Goal: Check status: Check status

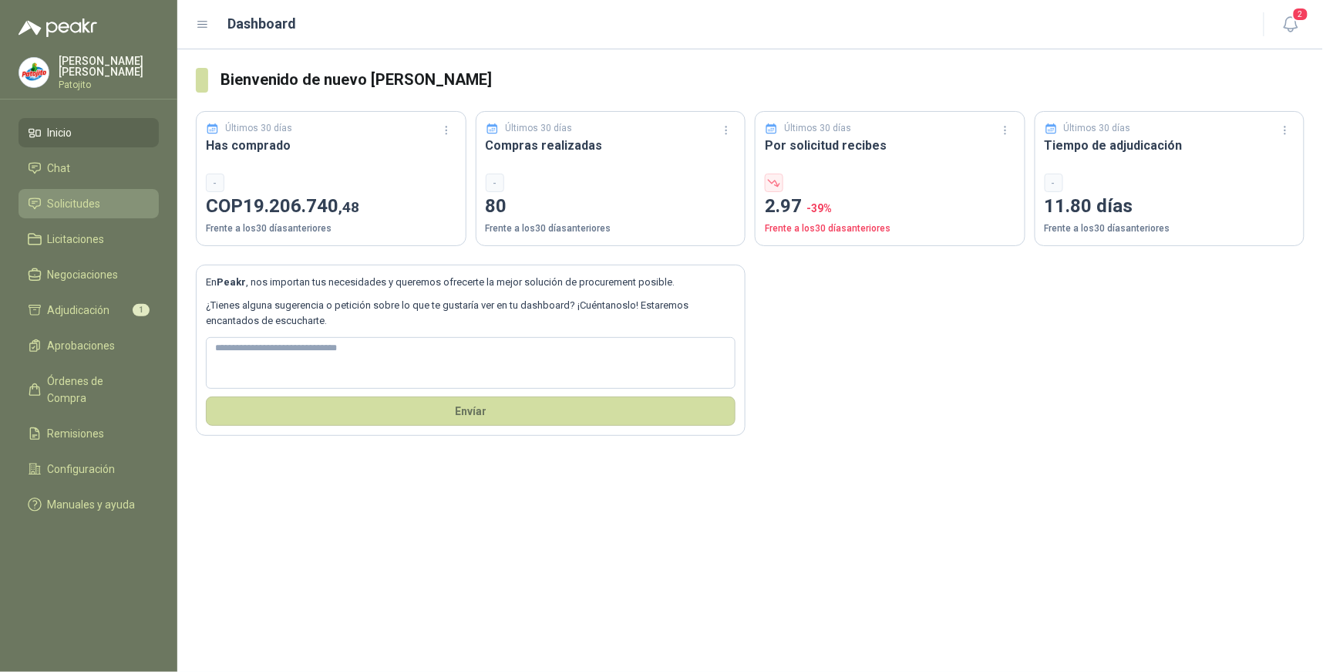
click at [109, 199] on li "Solicitudes" at bounding box center [89, 203] width 122 height 17
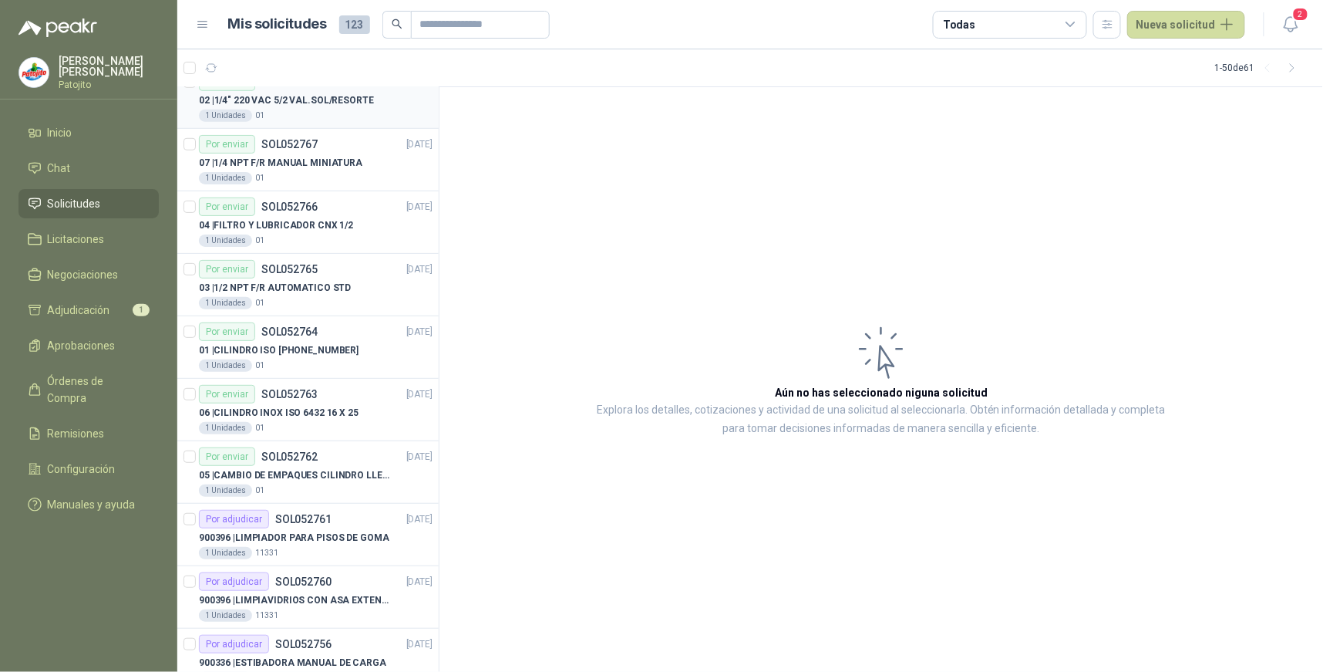
scroll to position [2485, 0]
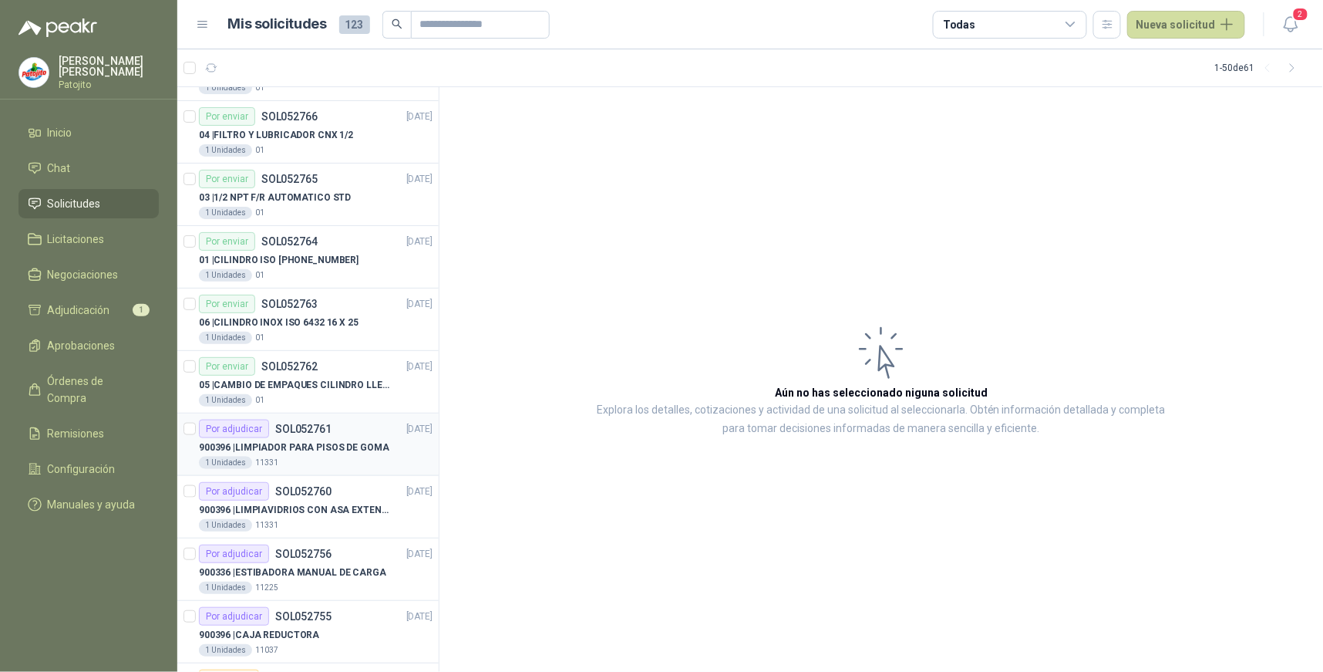
click at [332, 444] on p "900396 | LIMPIADOR PARA PISOS DE GOMA" at bounding box center [294, 447] width 190 height 15
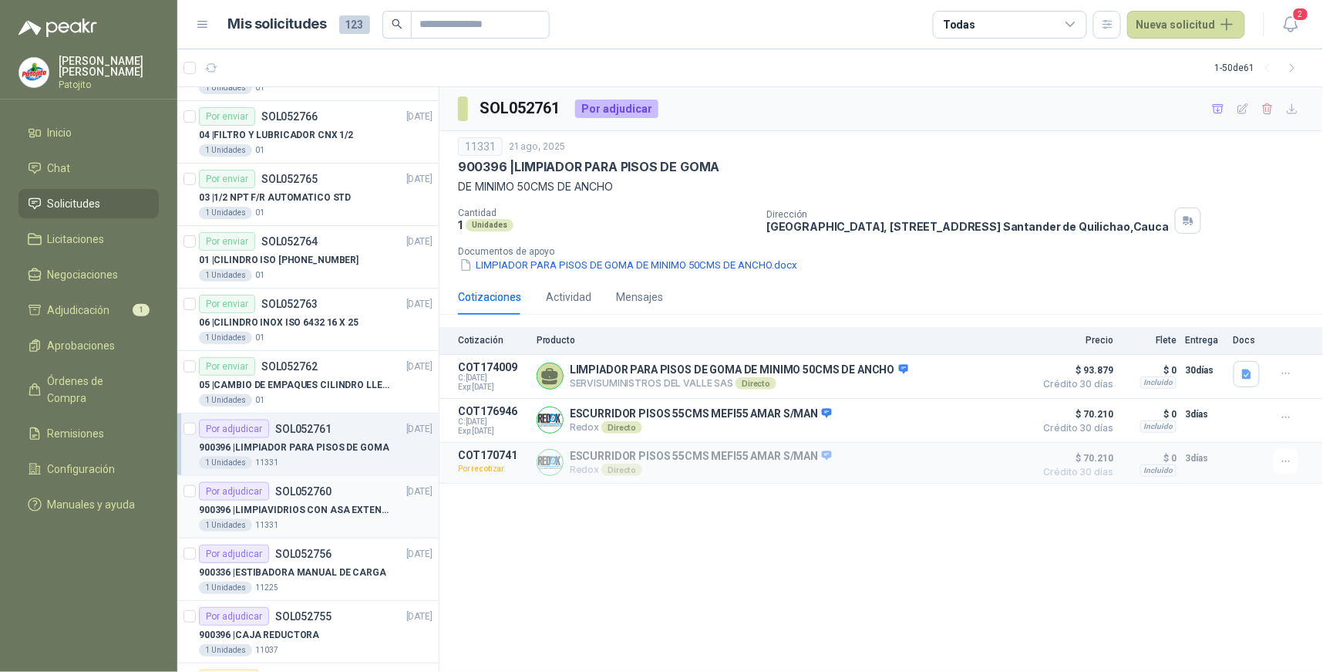
click at [325, 511] on p "900396 | LIMPIAVIDRIOS CON ASA EXTENSIBLE" at bounding box center [295, 510] width 192 height 15
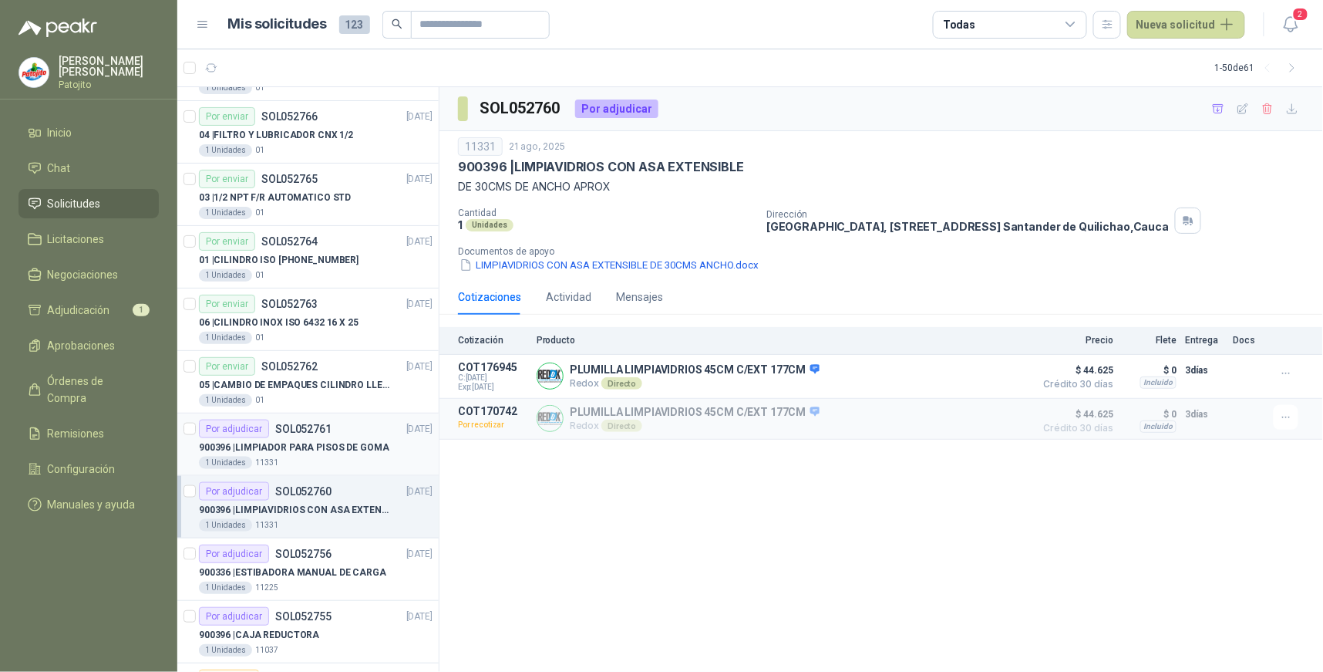
click at [312, 452] on p "900396 | LIMPIADOR PARA PISOS DE GOMA" at bounding box center [294, 447] width 190 height 15
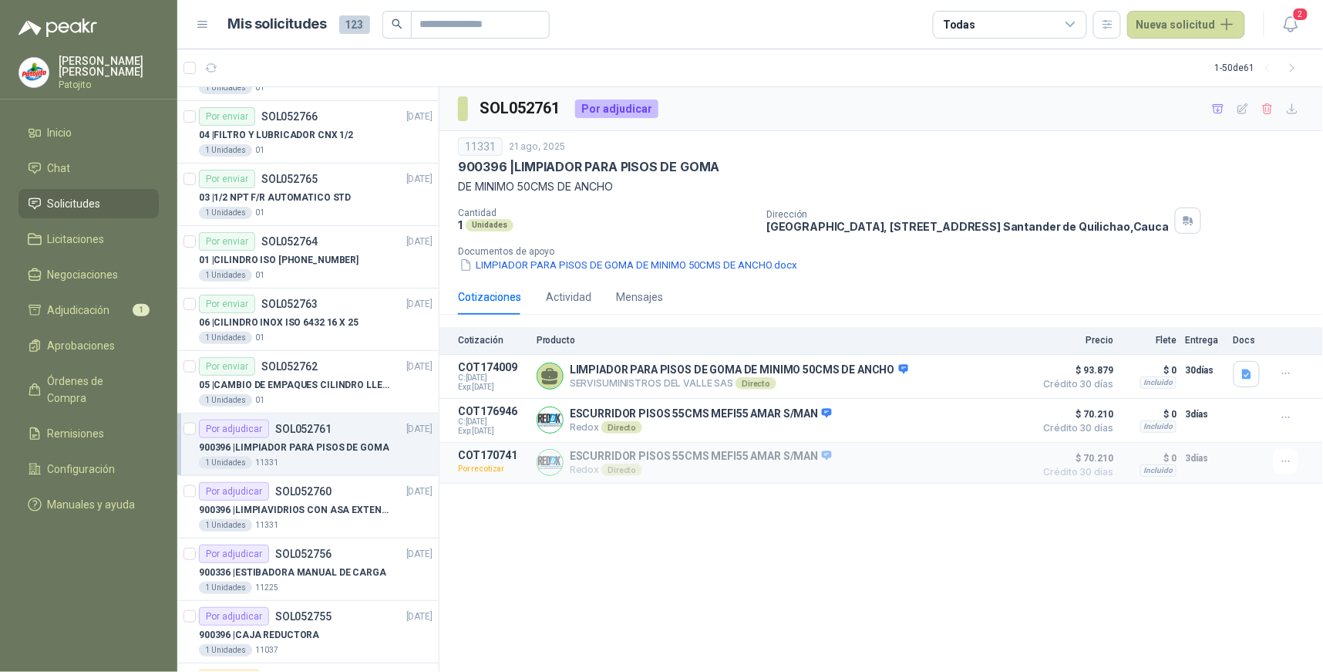
scroll to position [2562, 0]
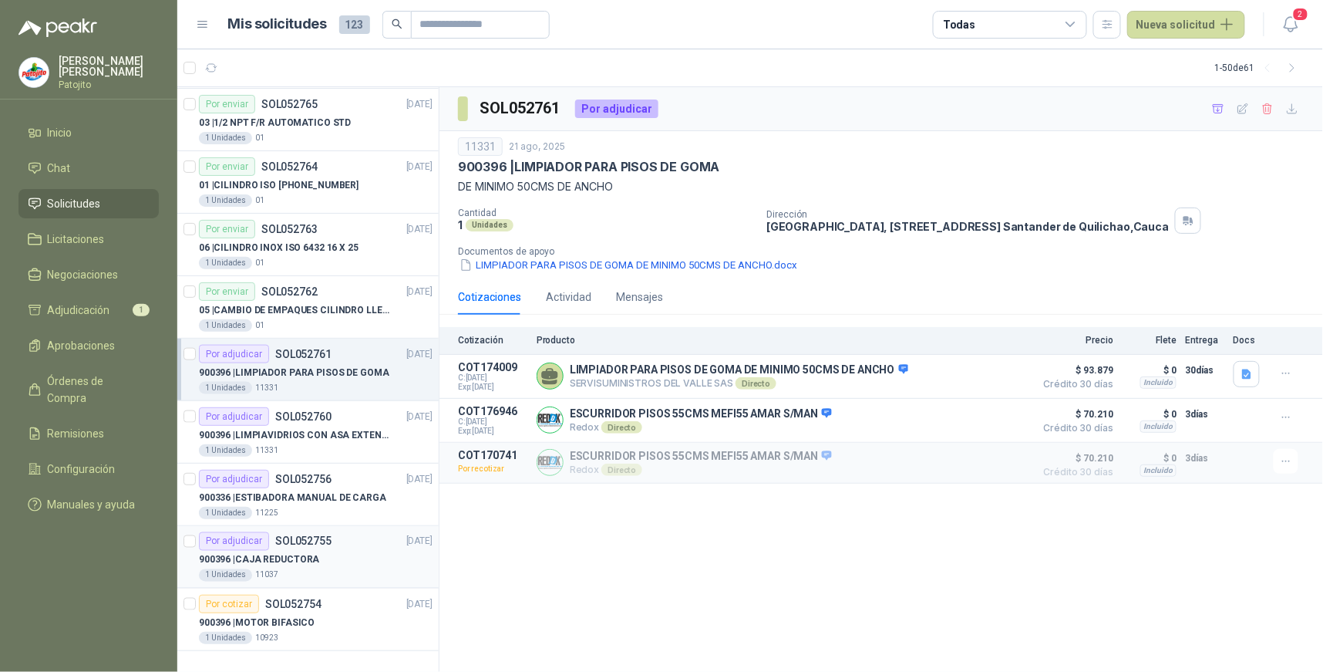
click at [336, 553] on div "900396 | CAJA REDUCTORA" at bounding box center [316, 560] width 234 height 19
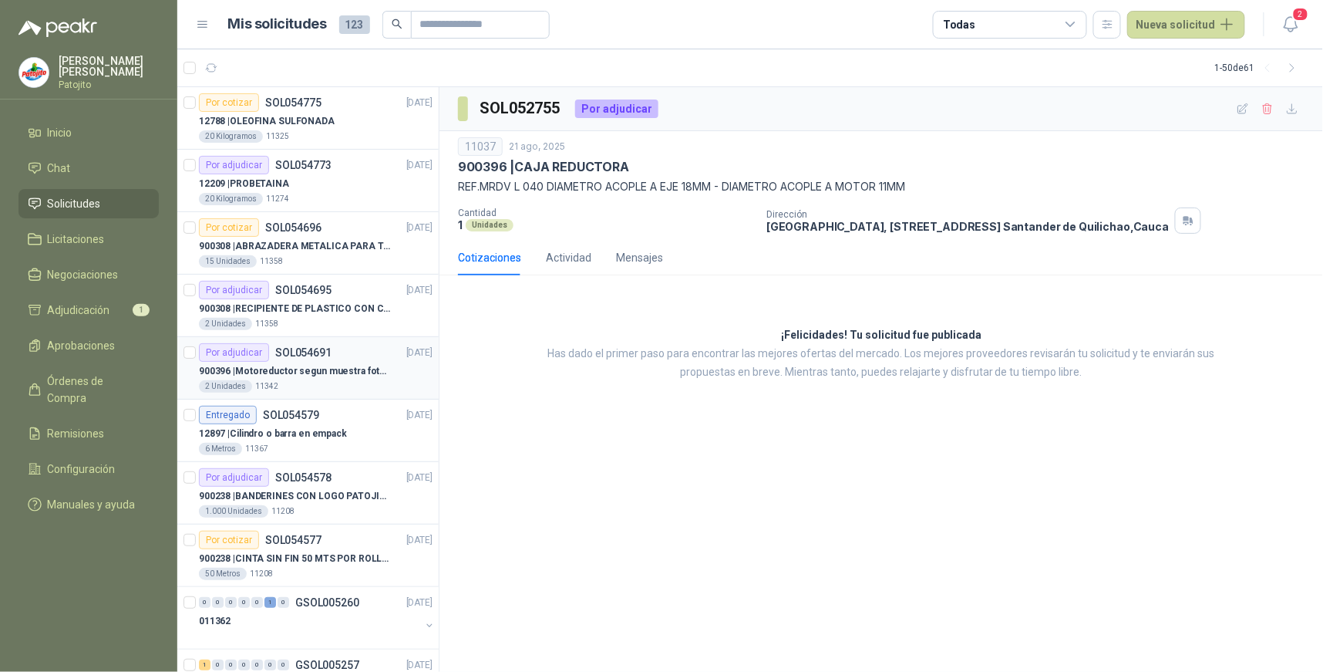
click at [328, 378] on p "900396 | Motoreductor segun muestra fotográfica" at bounding box center [295, 371] width 192 height 15
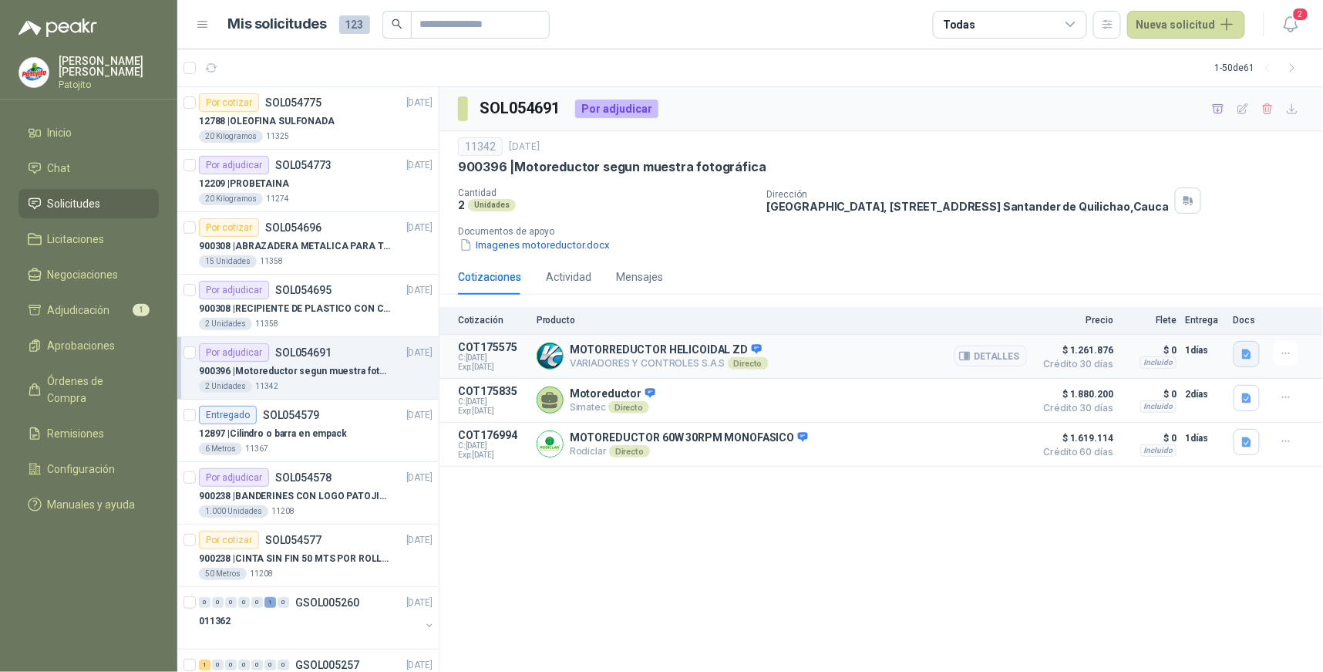
click at [1250, 355] on icon "button" at bounding box center [1246, 354] width 9 height 10
click at [1228, 318] on button "25387.pdf" at bounding box center [1217, 320] width 65 height 16
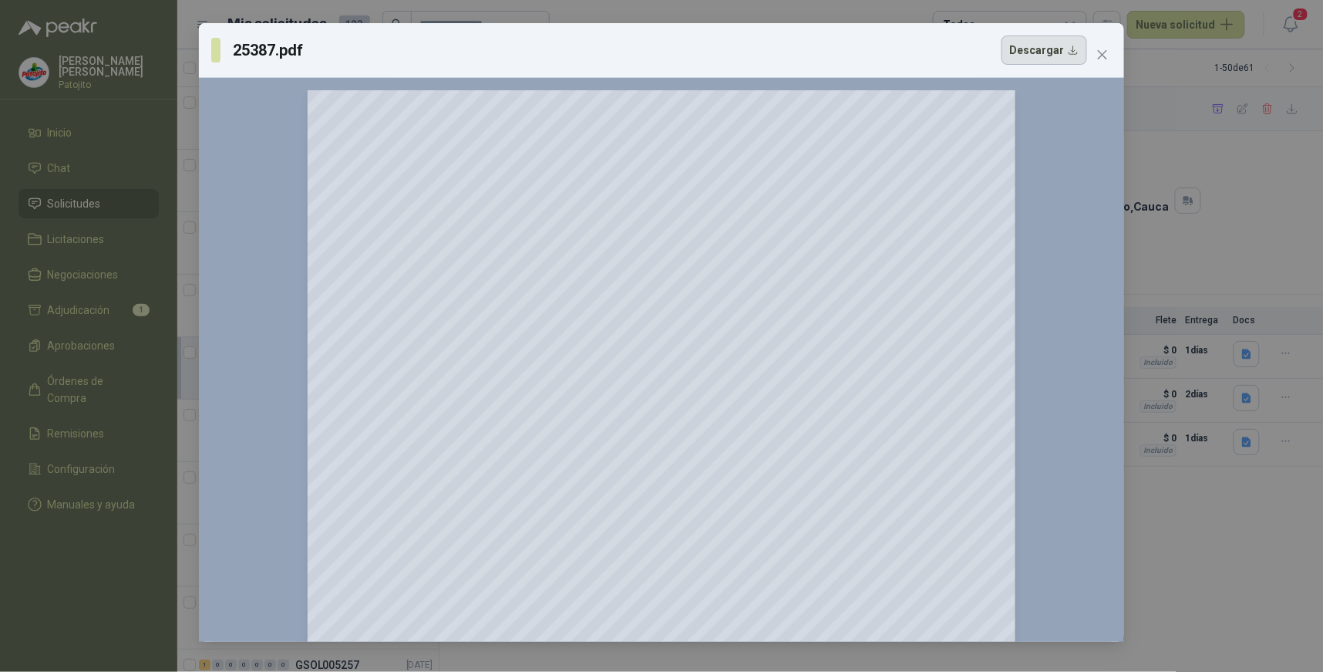
click at [1056, 52] on button "Descargar" at bounding box center [1045, 49] width 86 height 29
click at [1220, 147] on div "25387.pdf Descargar 150 %" at bounding box center [661, 336] width 1323 height 672
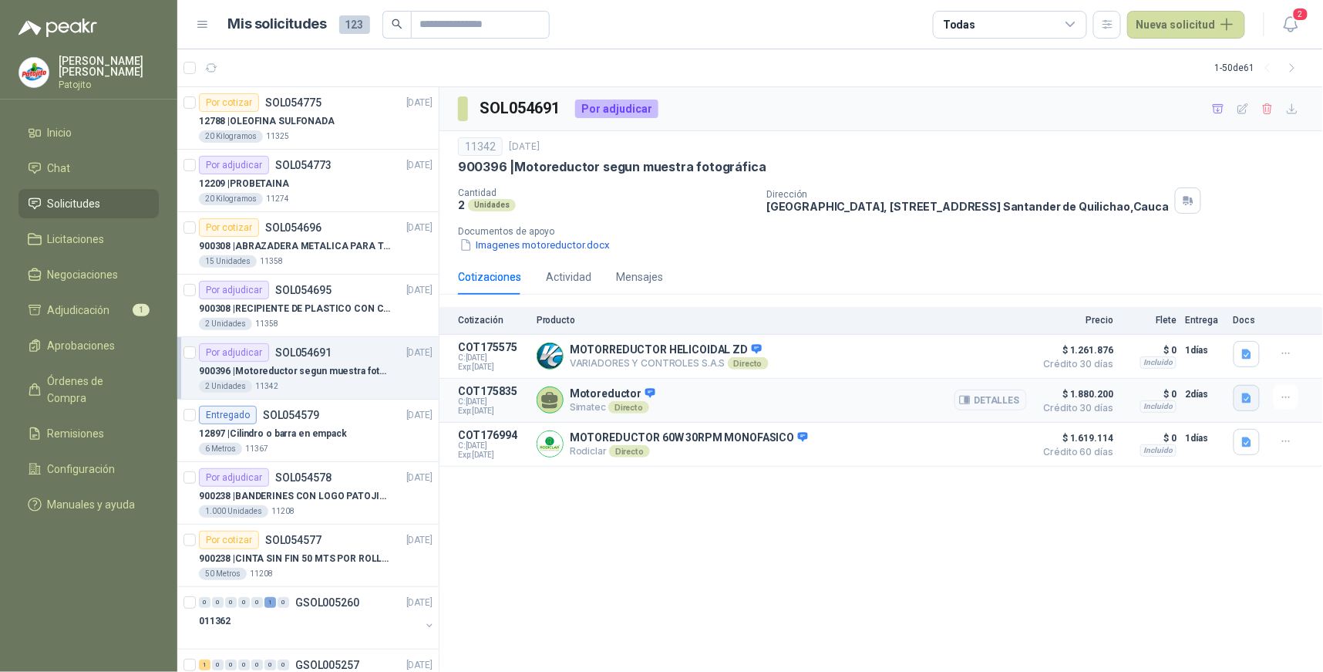
click at [1238, 396] on button "button" at bounding box center [1247, 398] width 26 height 26
click at [1168, 366] on button "Cot_250903 Suministro Motoreductor.pdf" at bounding box center [1146, 365] width 207 height 16
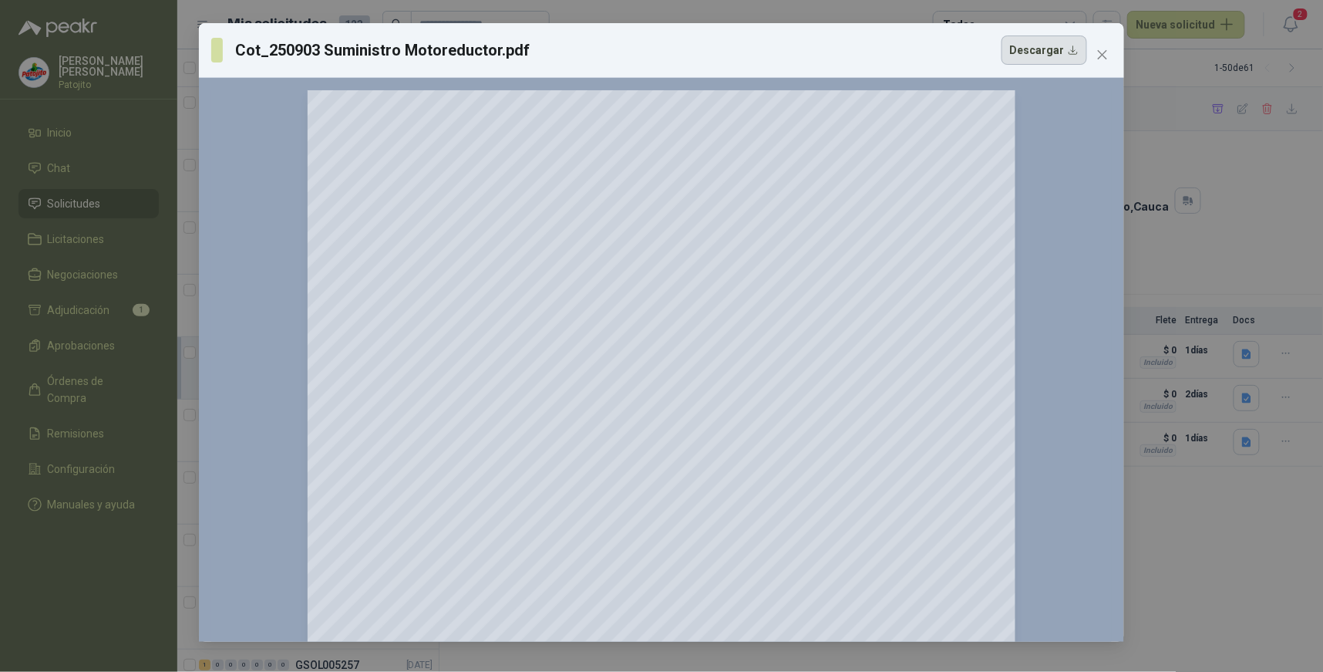
click at [1068, 54] on button "Descargar" at bounding box center [1045, 49] width 86 height 29
click at [1257, 252] on div "Cot_250903 Suministro Motoreductor.pdf Descargar 150 %" at bounding box center [661, 336] width 1323 height 672
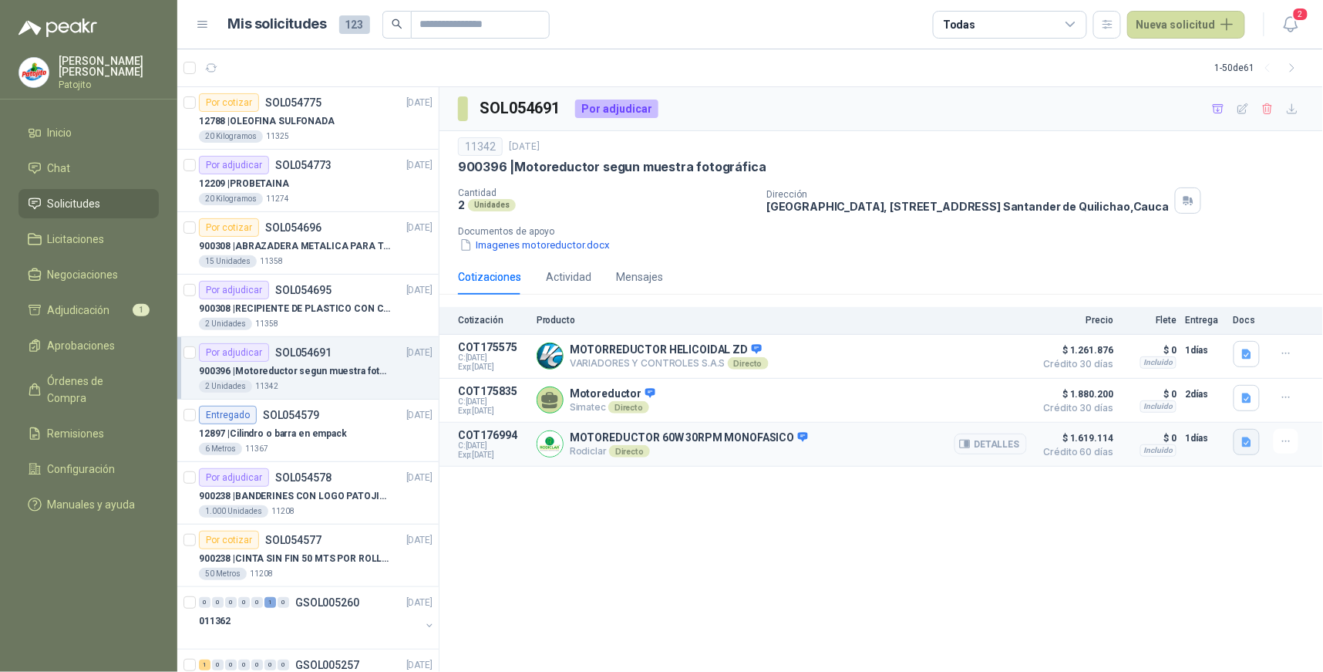
click at [1245, 446] on icon "button" at bounding box center [1246, 441] width 9 height 10
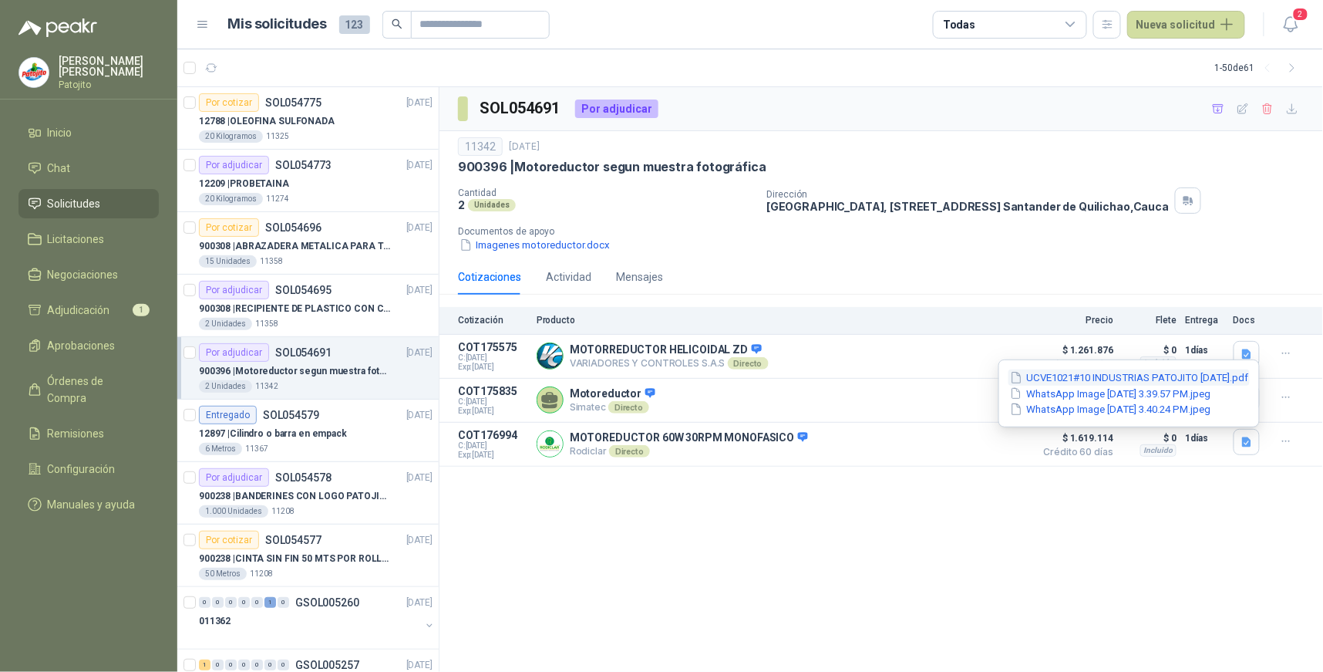
click at [1090, 376] on button "UCVE1021#10 INDUSTRIAS PATOJITO [DATE].pdf" at bounding box center [1129, 377] width 241 height 16
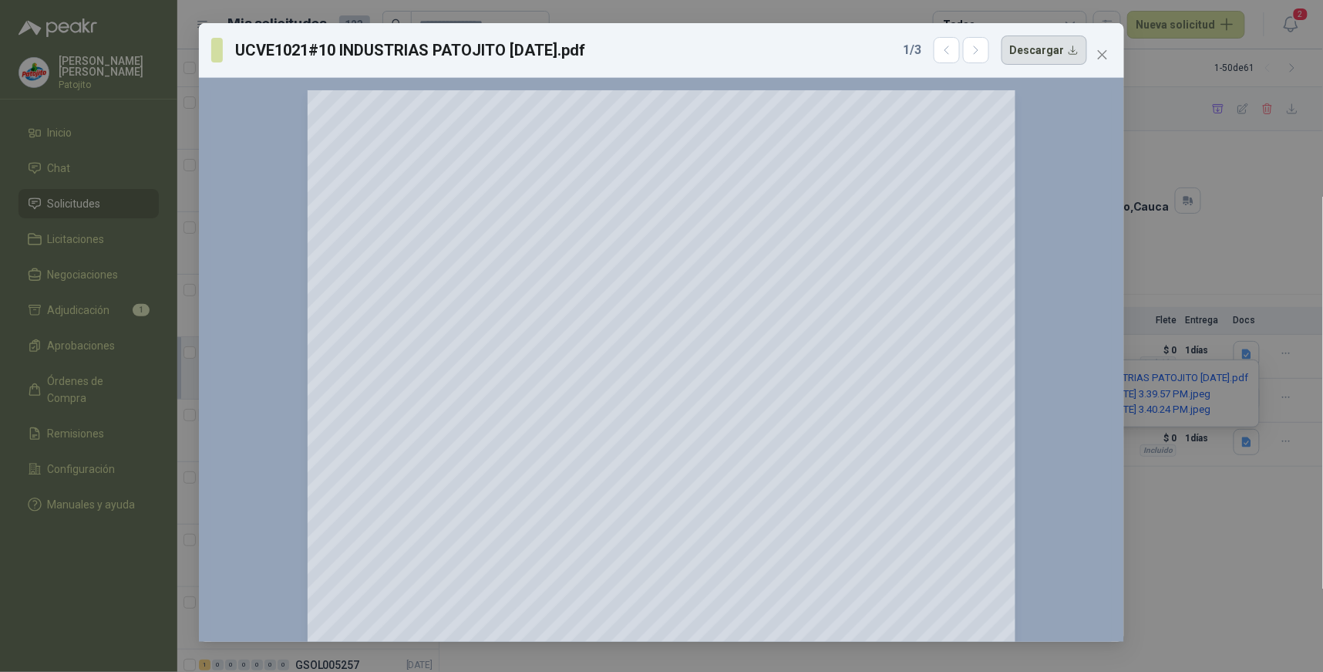
click at [1038, 50] on button "Descargar" at bounding box center [1045, 49] width 86 height 29
click at [1266, 527] on div "UCVE1021#10 INDUSTRIAS PATOJITO [DATE].pdf 1 / 3 Descargar 150 %" at bounding box center [661, 336] width 1323 height 672
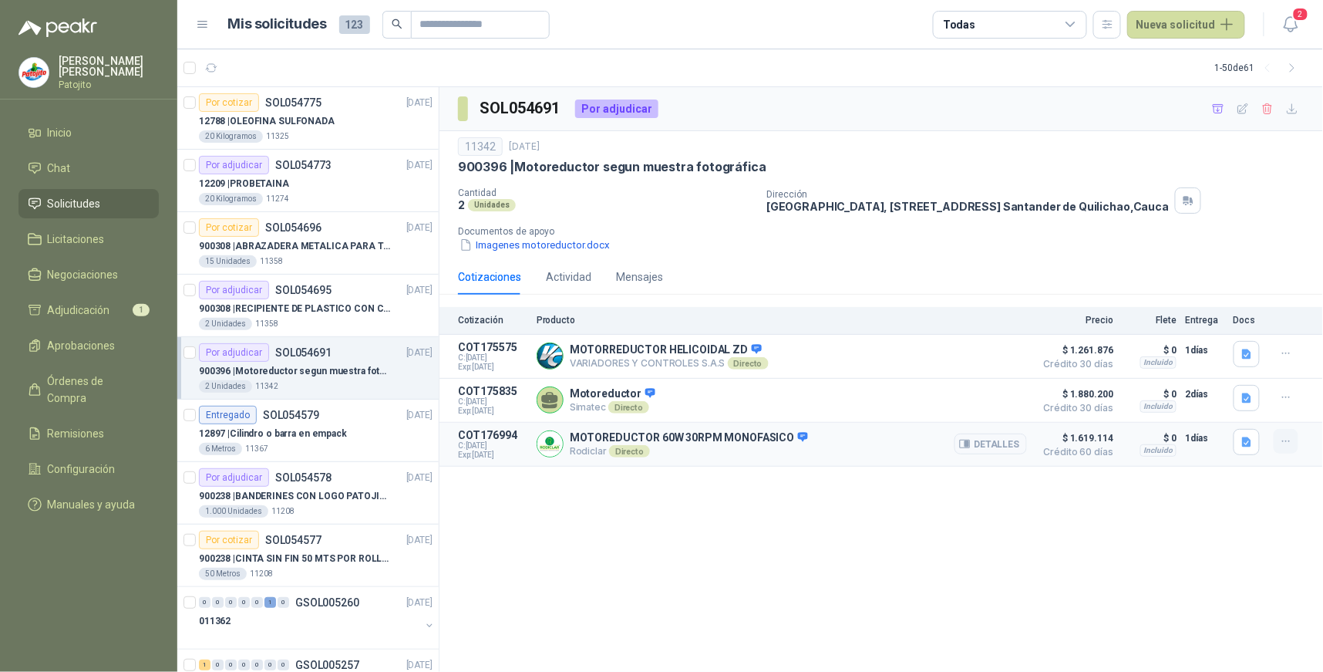
click at [1285, 446] on icon "button" at bounding box center [1286, 441] width 13 height 13
click at [1250, 511] on div "SOL054691 Por adjudicar 11342 [DATE] 900396 | Motoreductor segun muestra fotogr…" at bounding box center [882, 379] width 884 height 585
click at [1250, 443] on icon "button" at bounding box center [1246, 441] width 9 height 10
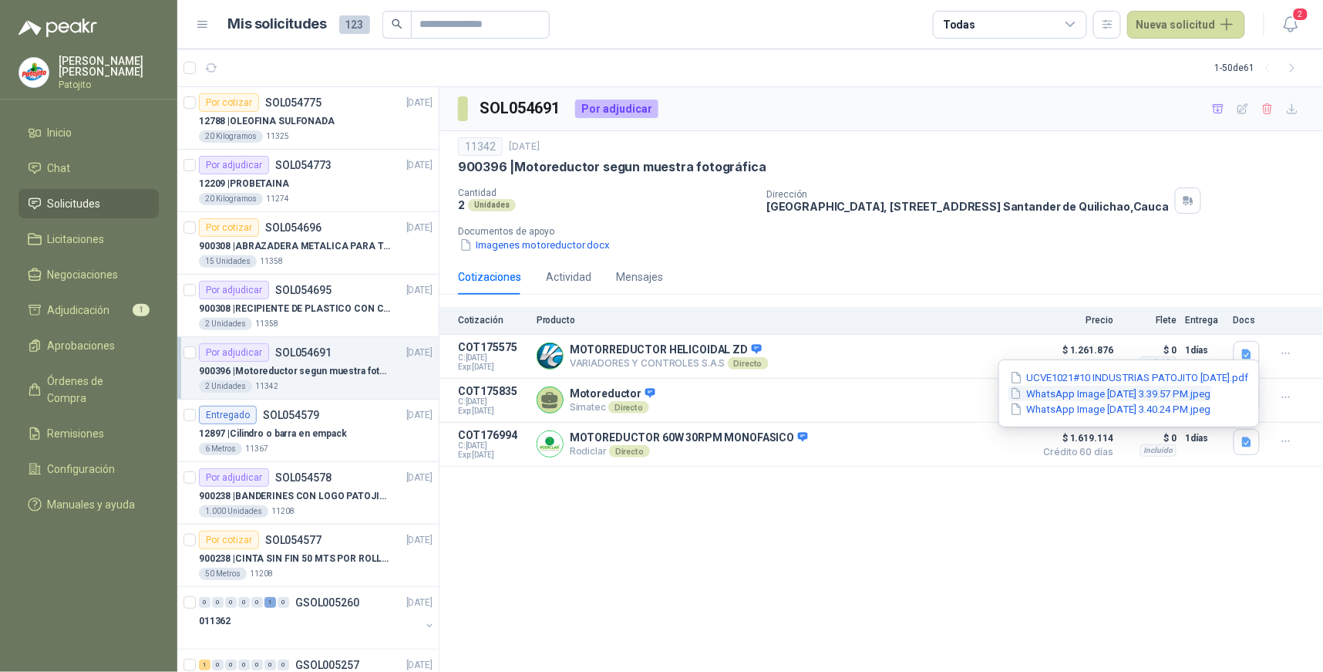
click at [1132, 392] on button "WhatsApp Image [DATE] 3.39.57 PM.jpeg" at bounding box center [1111, 394] width 204 height 16
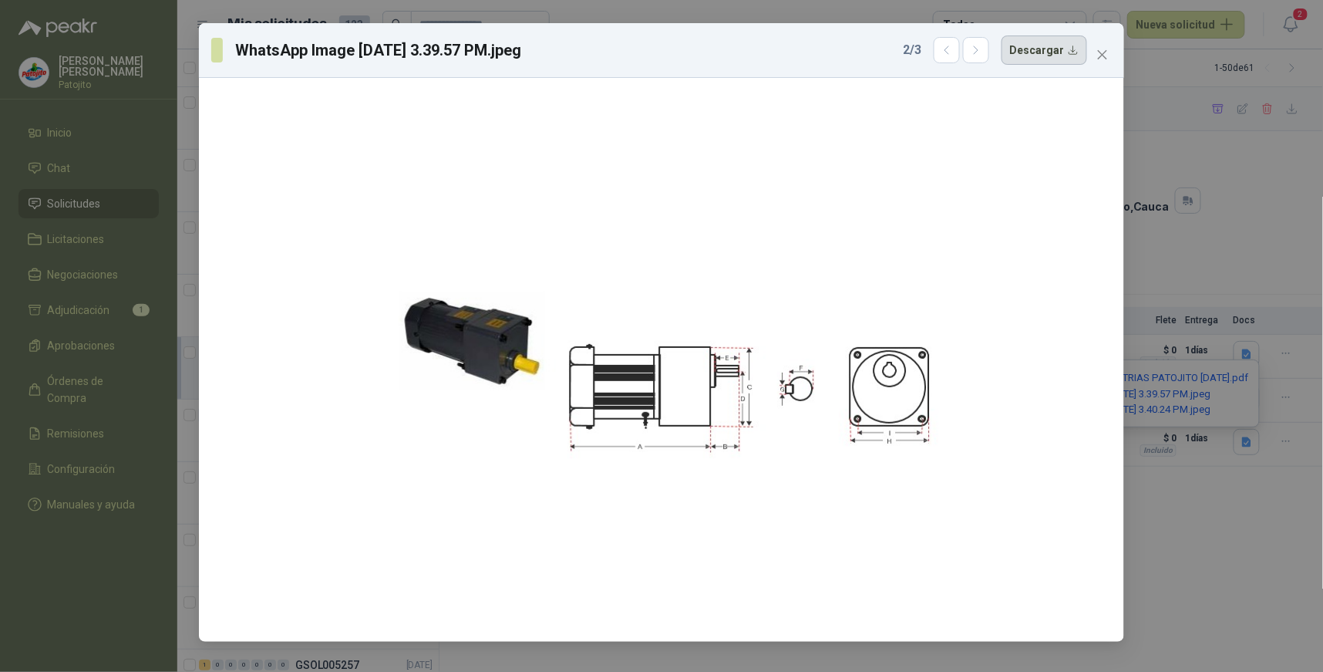
click at [1065, 52] on button "Descargar" at bounding box center [1045, 49] width 86 height 29
drag, startPoint x: 1269, startPoint y: 601, endPoint x: 1271, endPoint y: 547, distance: 54.0
click at [1270, 602] on div "WhatsApp Image [DATE] 3.39.57 PM.jpeg 2 / 3 Descargar" at bounding box center [661, 336] width 1323 height 672
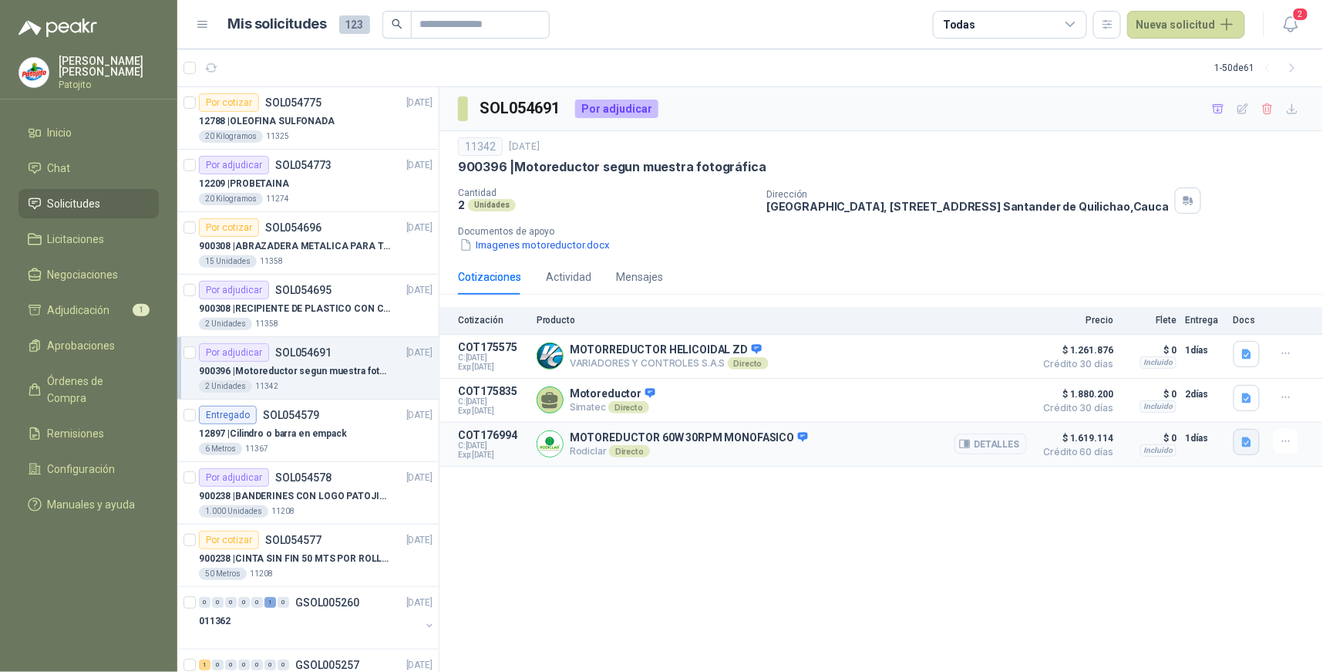
click at [1244, 445] on icon "button" at bounding box center [1246, 441] width 9 height 10
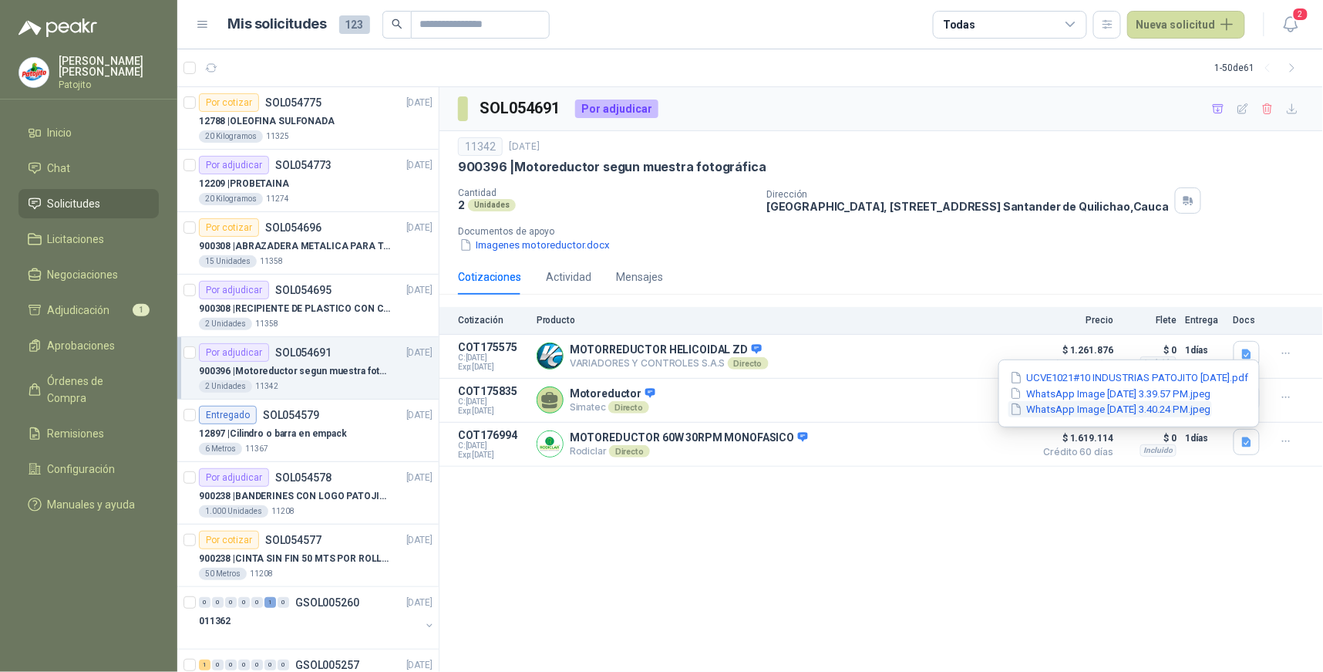
click at [1154, 406] on button "WhatsApp Image [DATE] 3.40.24 PM.jpeg" at bounding box center [1111, 409] width 204 height 16
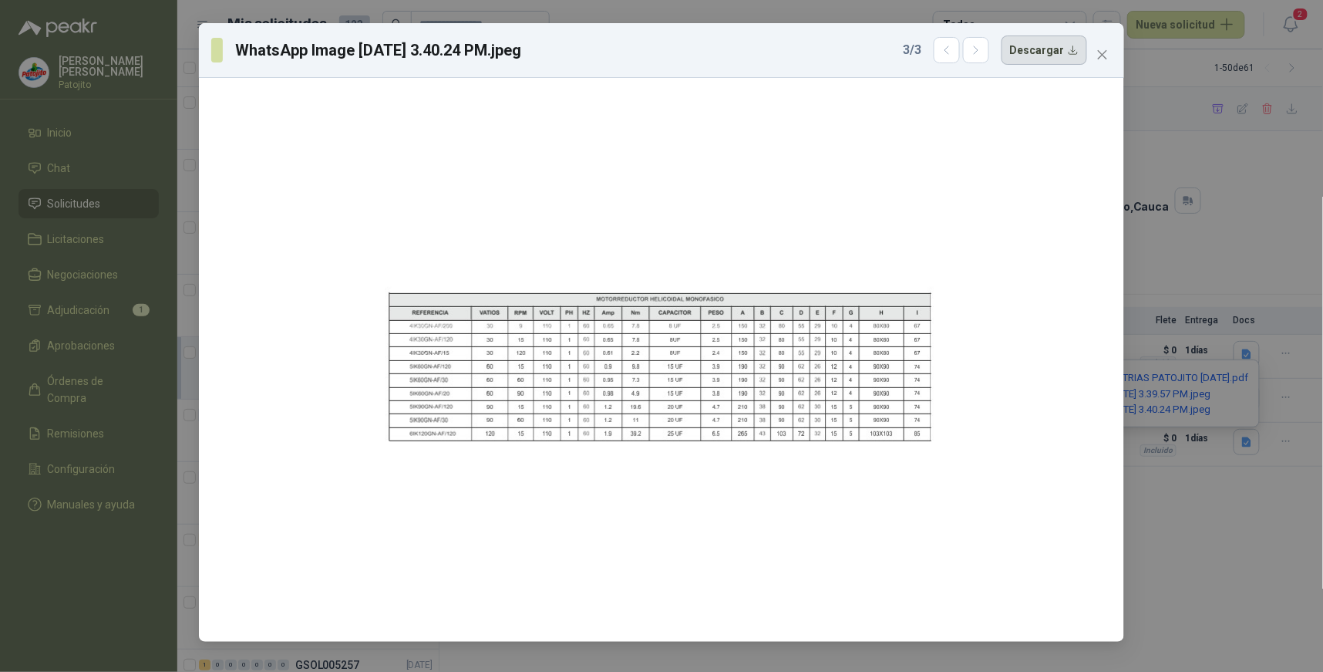
click at [1064, 45] on button "Descargar" at bounding box center [1045, 49] width 86 height 29
click at [1282, 524] on div "WhatsApp Image [DATE] 3.40.24 PM.jpeg 3 / 3 Descargar" at bounding box center [661, 336] width 1323 height 672
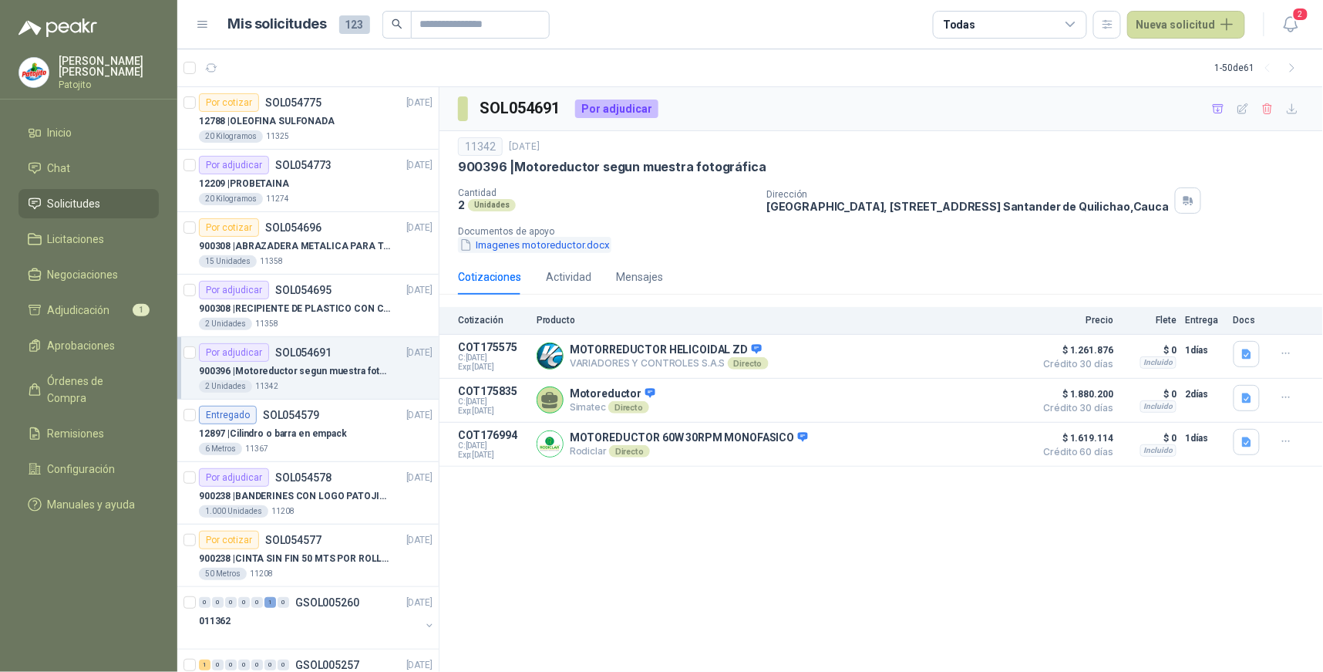
click at [547, 245] on button "Imagenes motoreductor.docx" at bounding box center [534, 245] width 153 height 16
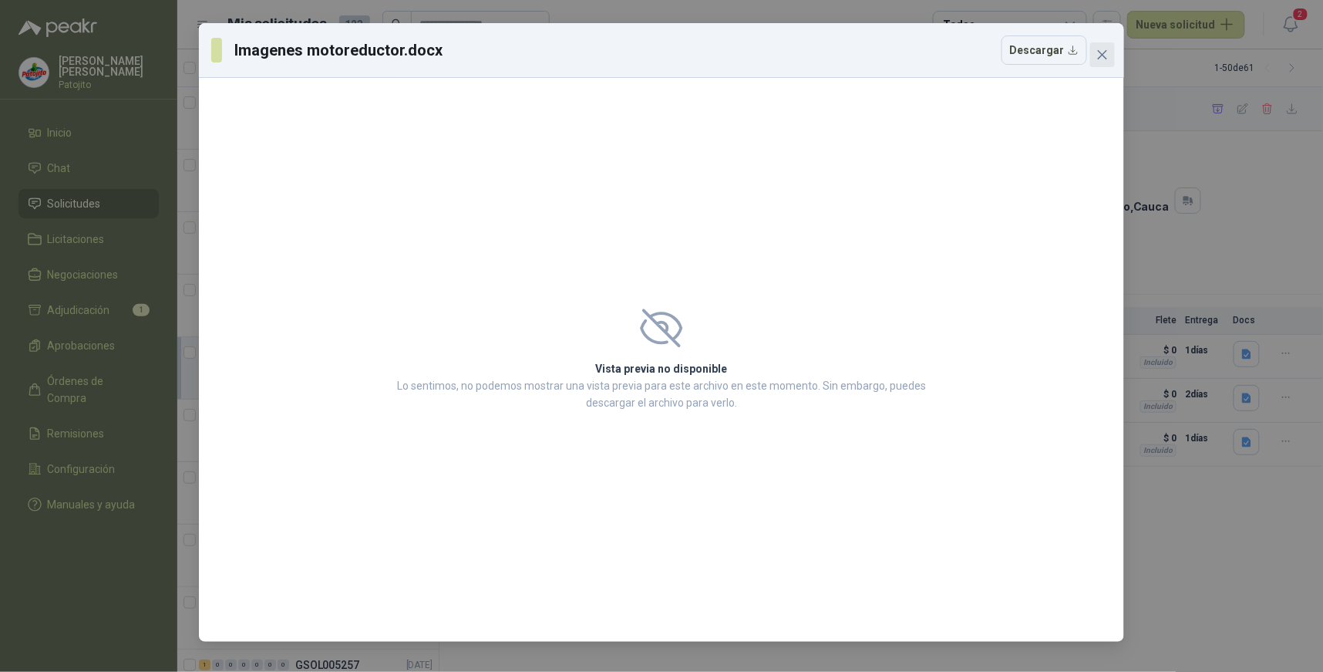
click at [1106, 49] on icon "close" at bounding box center [1103, 55] width 12 height 12
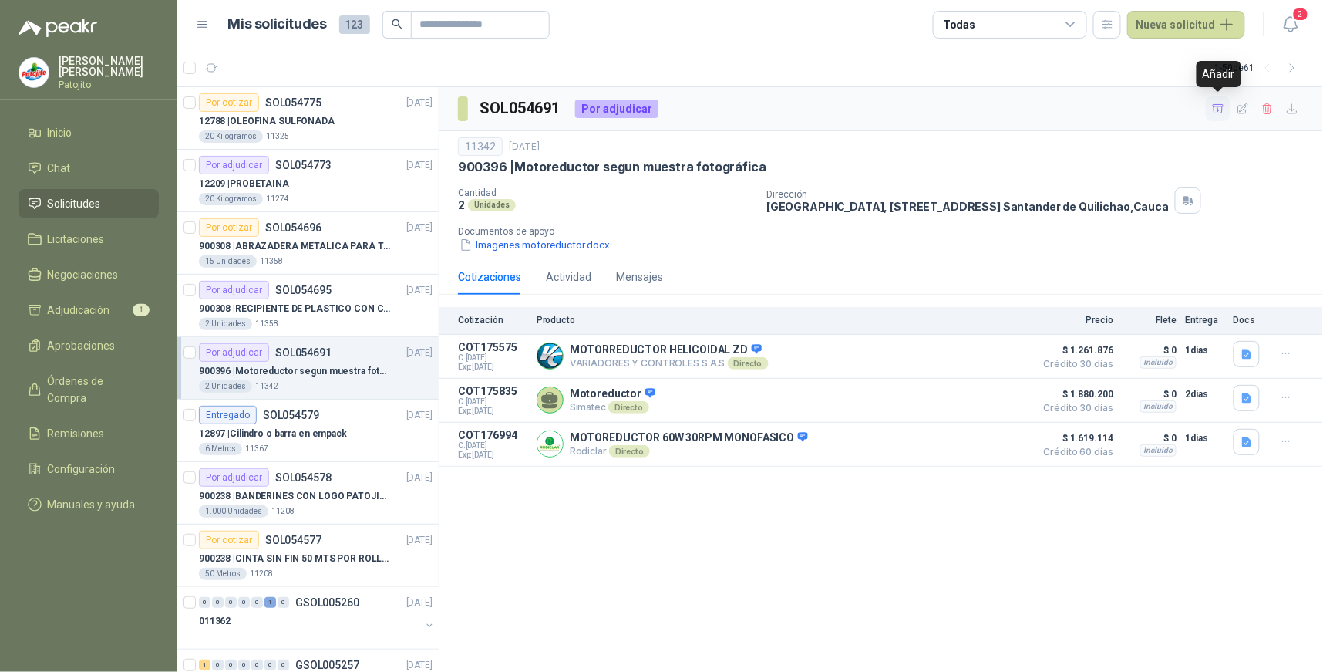
click at [1218, 106] on icon "button" at bounding box center [1218, 108] width 11 height 8
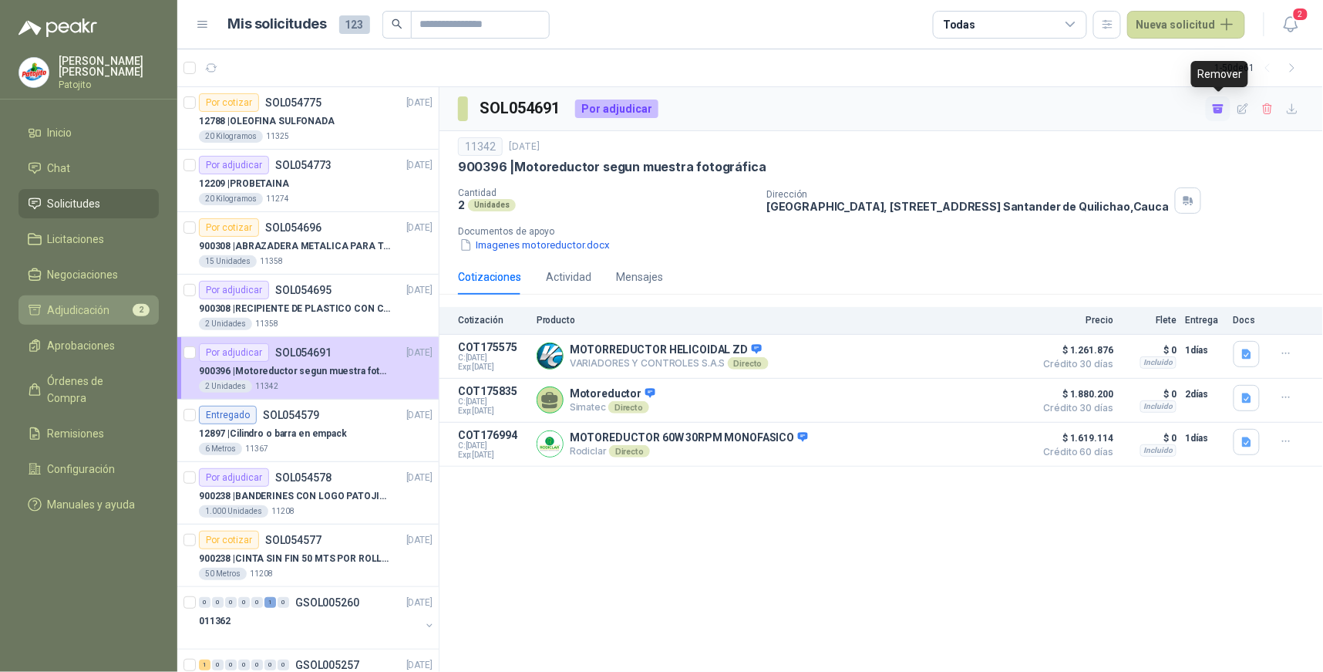
click at [83, 302] on span "Adjudicación" at bounding box center [79, 310] width 62 height 17
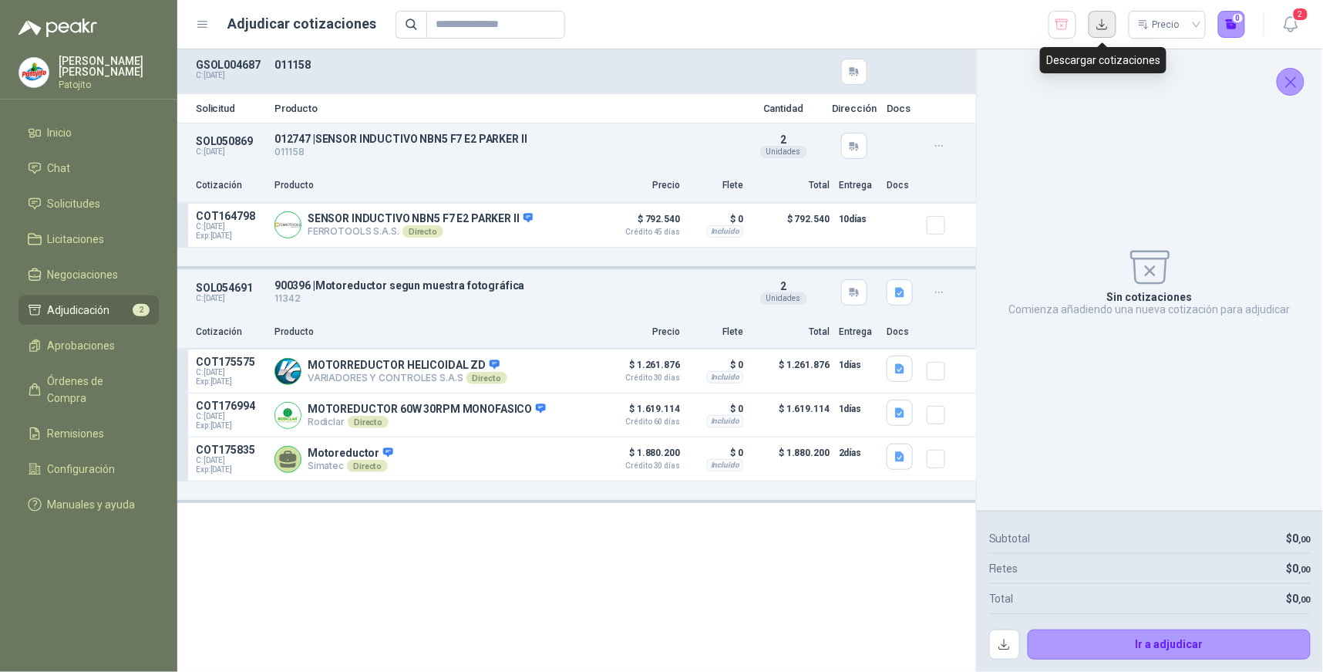
click at [1099, 22] on button "button" at bounding box center [1103, 25] width 28 height 28
drag, startPoint x: 466, startPoint y: 657, endPoint x: 530, endPoint y: 648, distance: 64.7
click at [467, 657] on div "Solicitud Producto Cantidad Dirección Docs SOL050869 C: [DATE] 012747 | SENSOR …" at bounding box center [576, 360] width 799 height 622
click at [1066, 20] on icon "button" at bounding box center [1062, 24] width 15 height 15
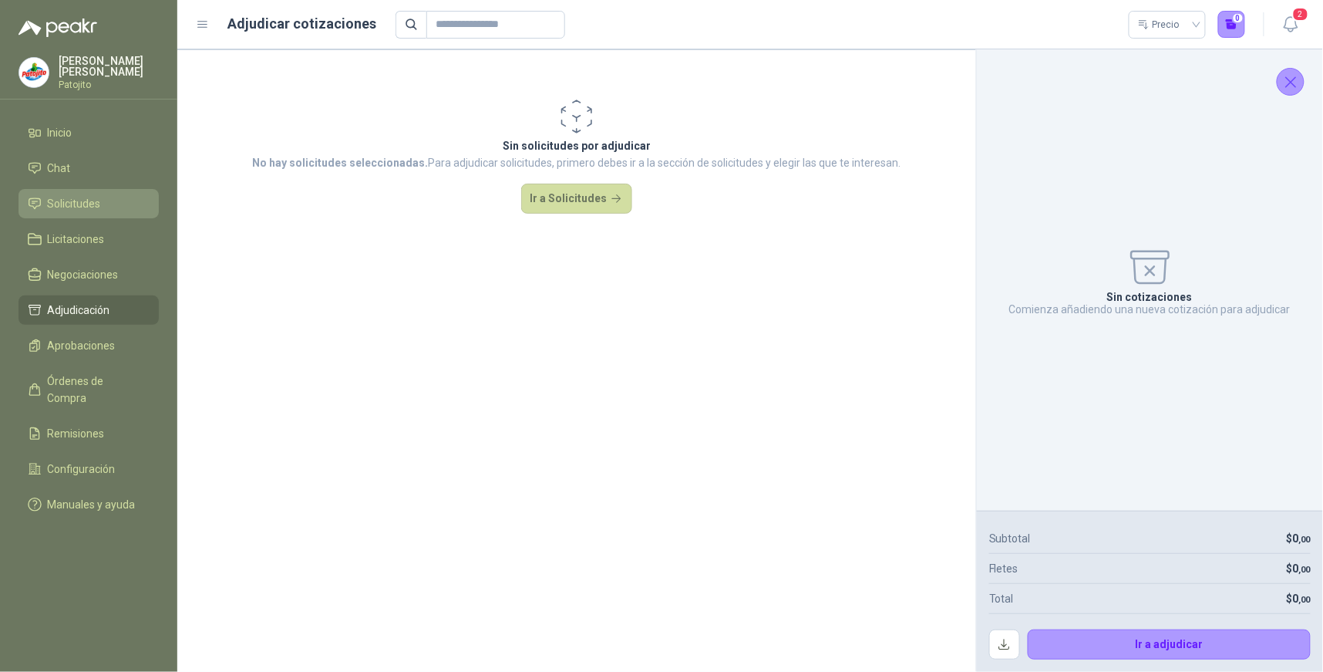
click at [119, 205] on li "Solicitudes" at bounding box center [89, 203] width 122 height 17
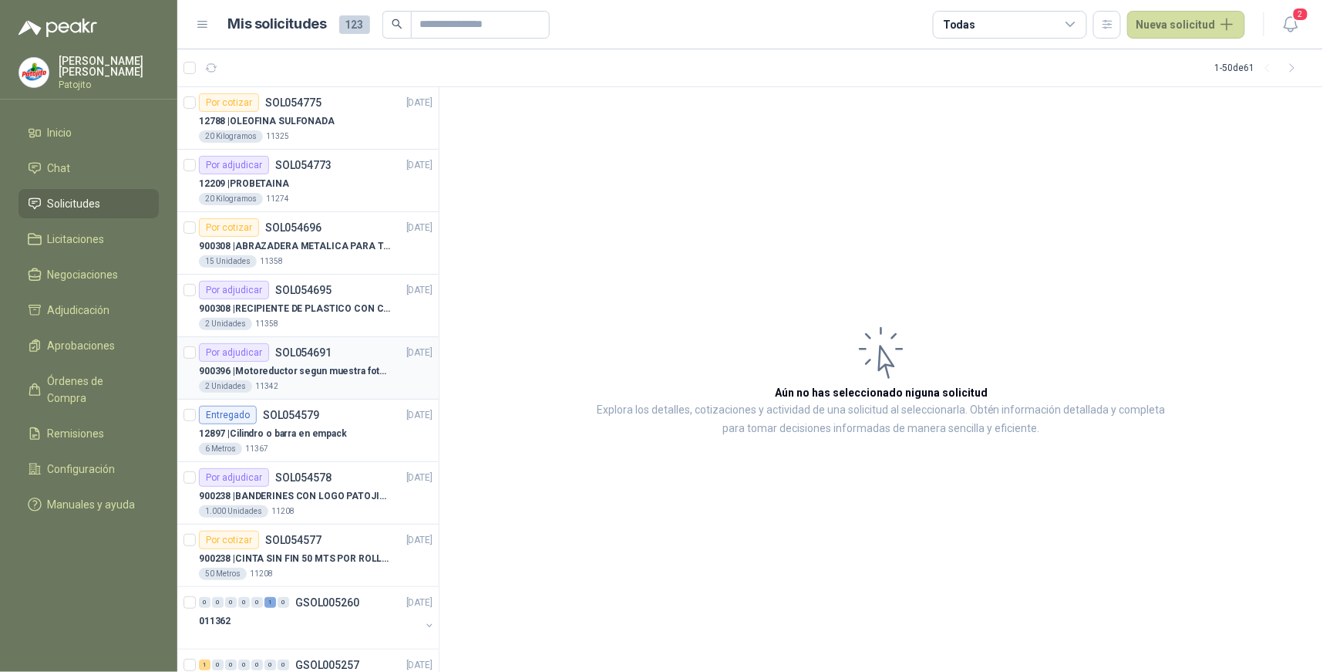
click at [337, 364] on p "900396 | Motoreductor segun muestra fotográfica" at bounding box center [295, 371] width 192 height 15
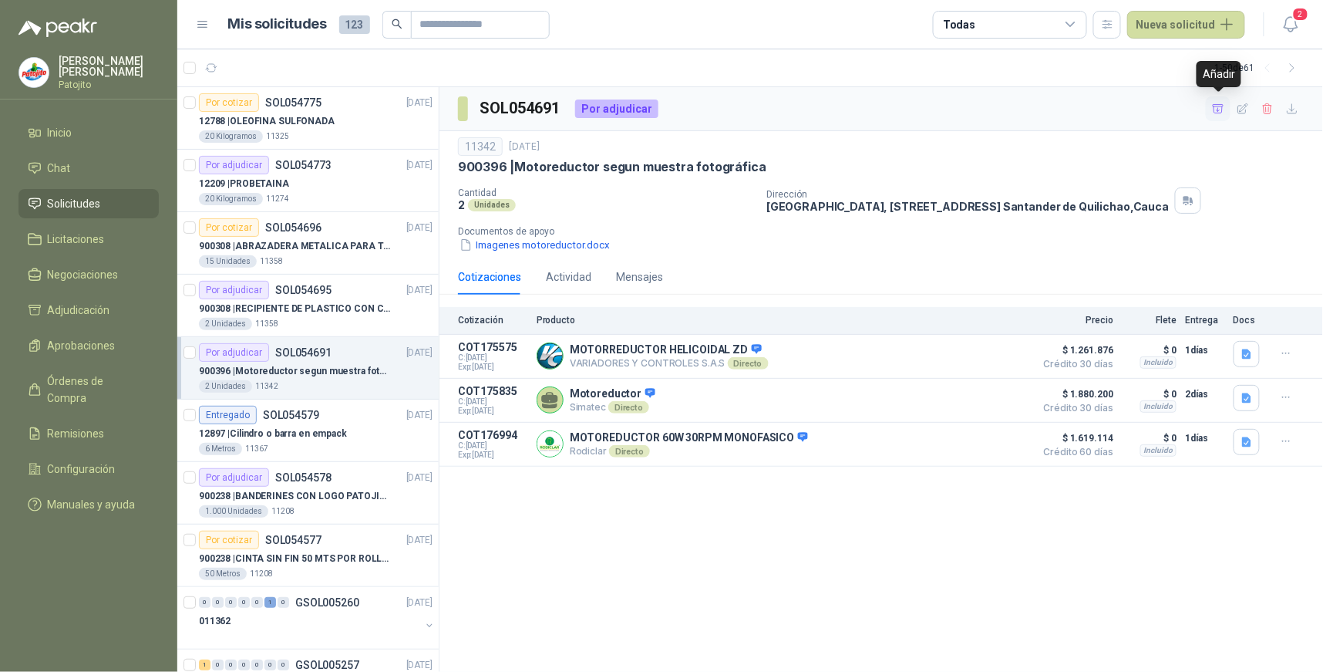
click at [1208, 109] on button "button" at bounding box center [1218, 108] width 25 height 25
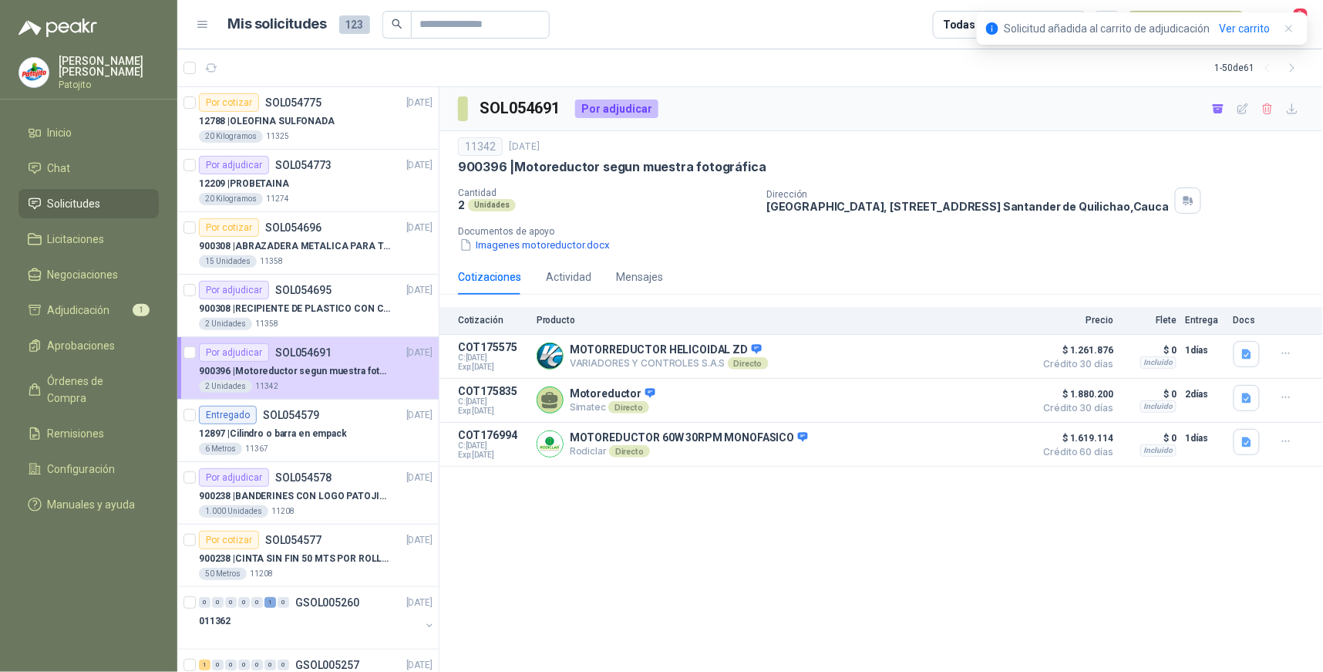
click at [126, 194] on link "Solicitudes" at bounding box center [89, 203] width 140 height 29
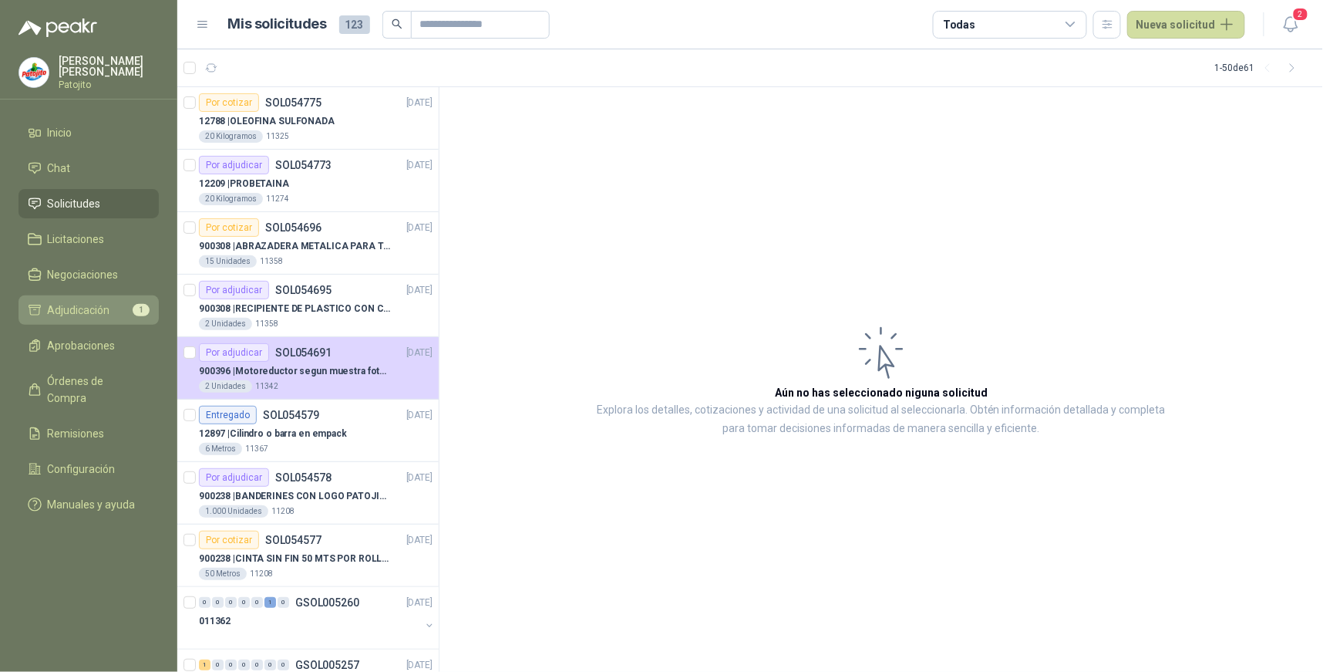
click at [130, 299] on link "Adjudicación 1" at bounding box center [89, 309] width 140 height 29
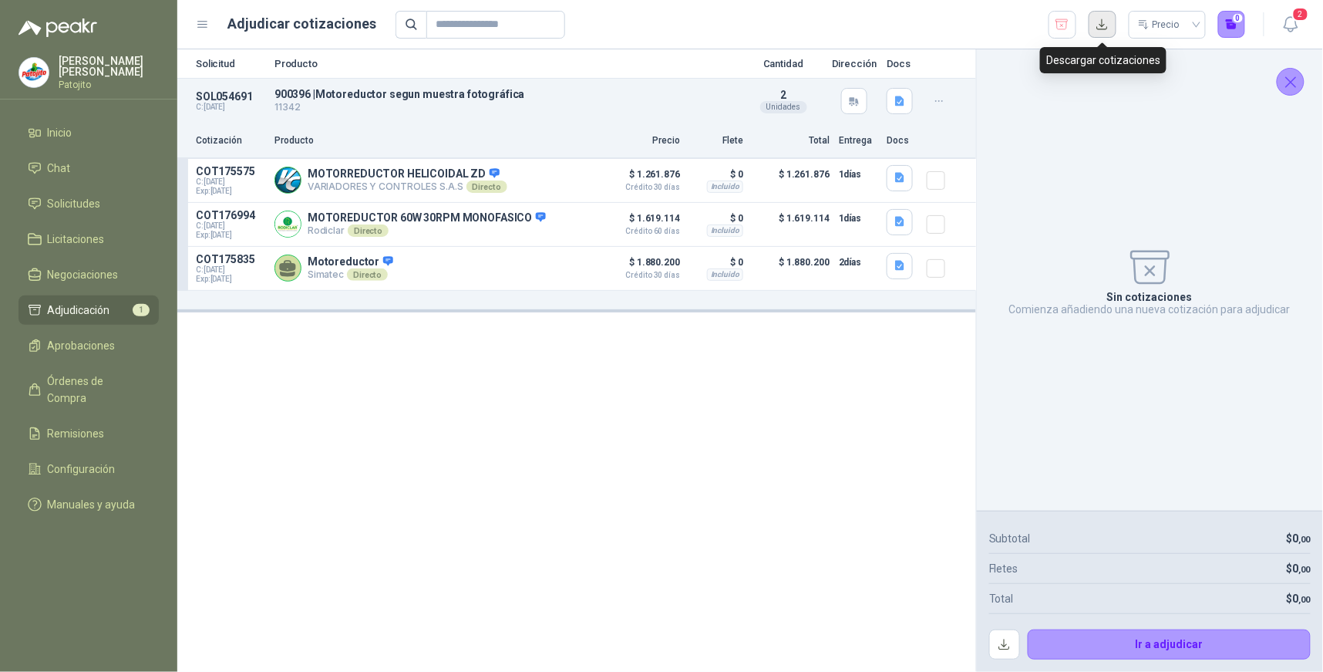
click at [1091, 23] on button "button" at bounding box center [1103, 25] width 28 height 28
click at [874, 460] on div "Solicitud Producto Cantidad Dirección Docs SOL054691 C: [DATE] 900396 | Motored…" at bounding box center [576, 360] width 799 height 622
click at [902, 95] on icon "button" at bounding box center [900, 101] width 13 height 13
drag, startPoint x: 463, startPoint y: 419, endPoint x: 544, endPoint y: 326, distance: 123.5
click at [464, 419] on div "Solicitud Producto Cantidad Dirección Docs SOL054691 C: [DATE] 900396 | Motored…" at bounding box center [576, 360] width 799 height 622
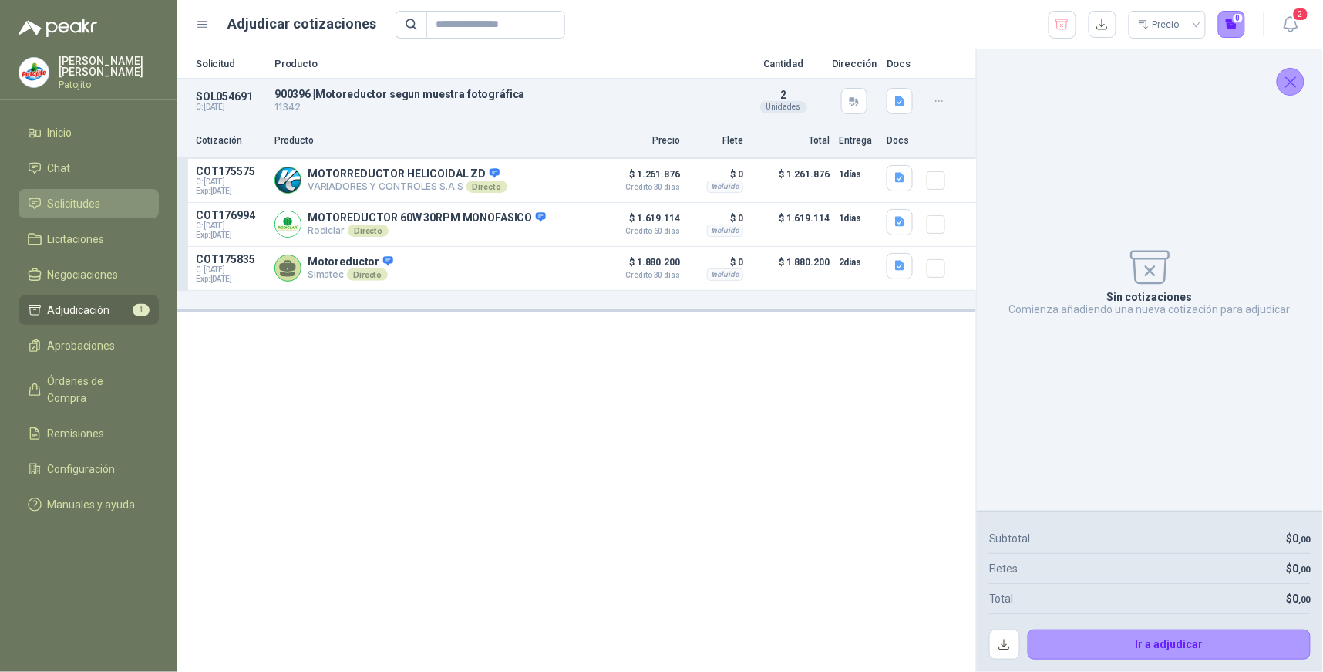
click at [126, 209] on li "Solicitudes" at bounding box center [89, 203] width 122 height 17
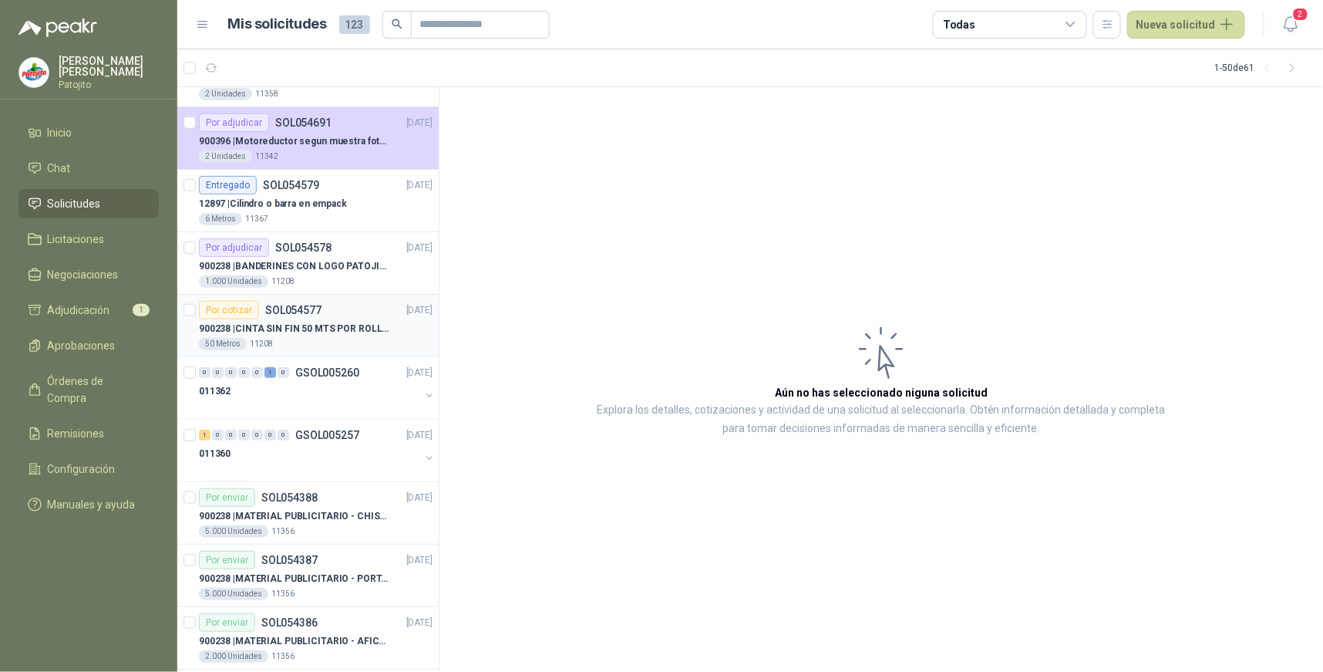
scroll to position [257, 0]
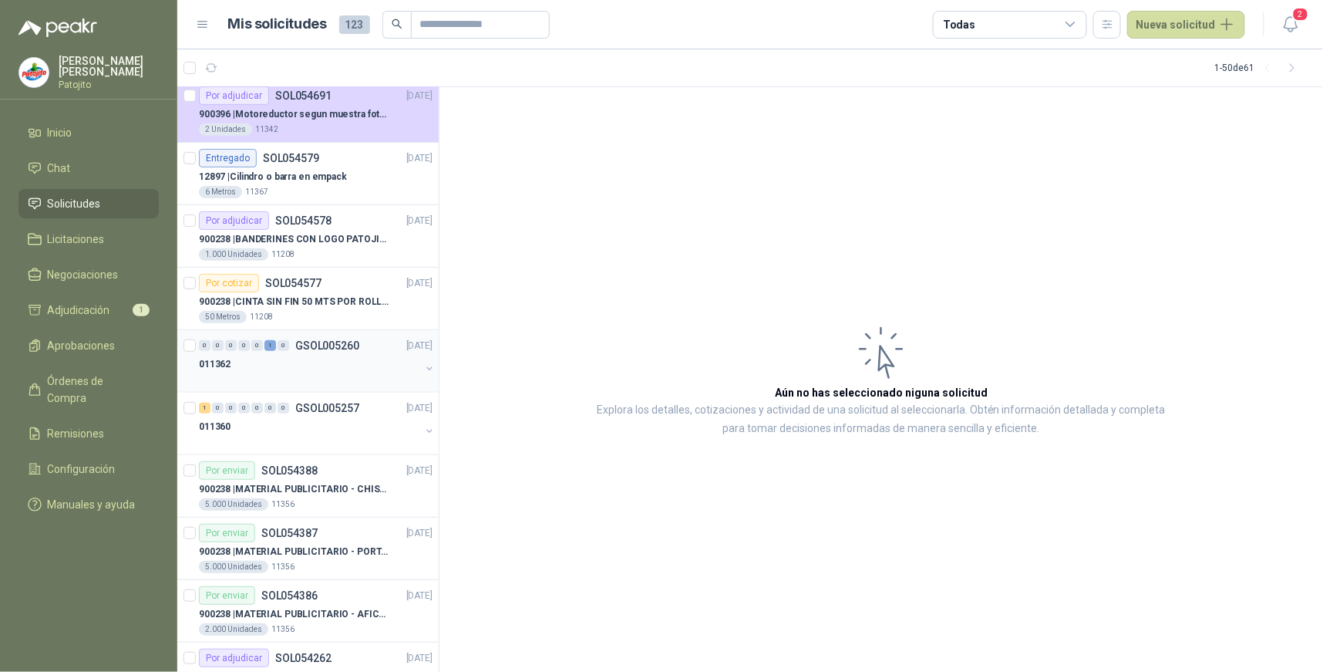
click at [239, 349] on div "0" at bounding box center [244, 345] width 12 height 11
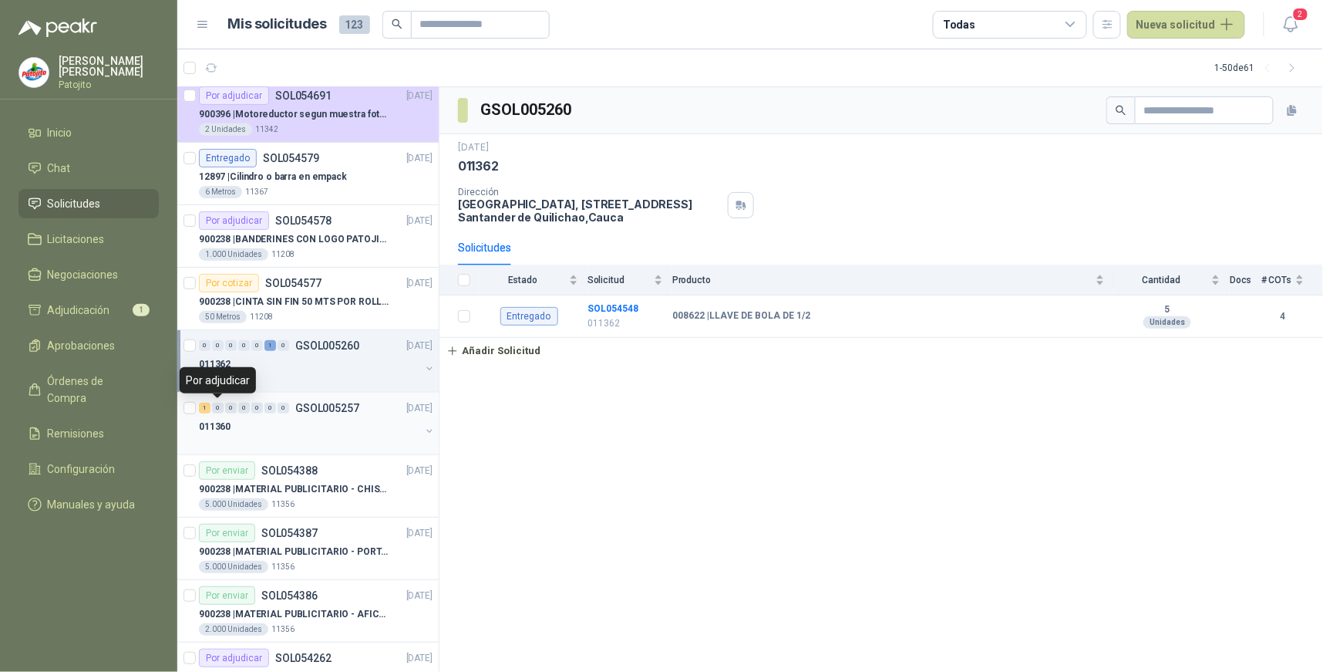
click at [207, 407] on div "1" at bounding box center [205, 408] width 12 height 11
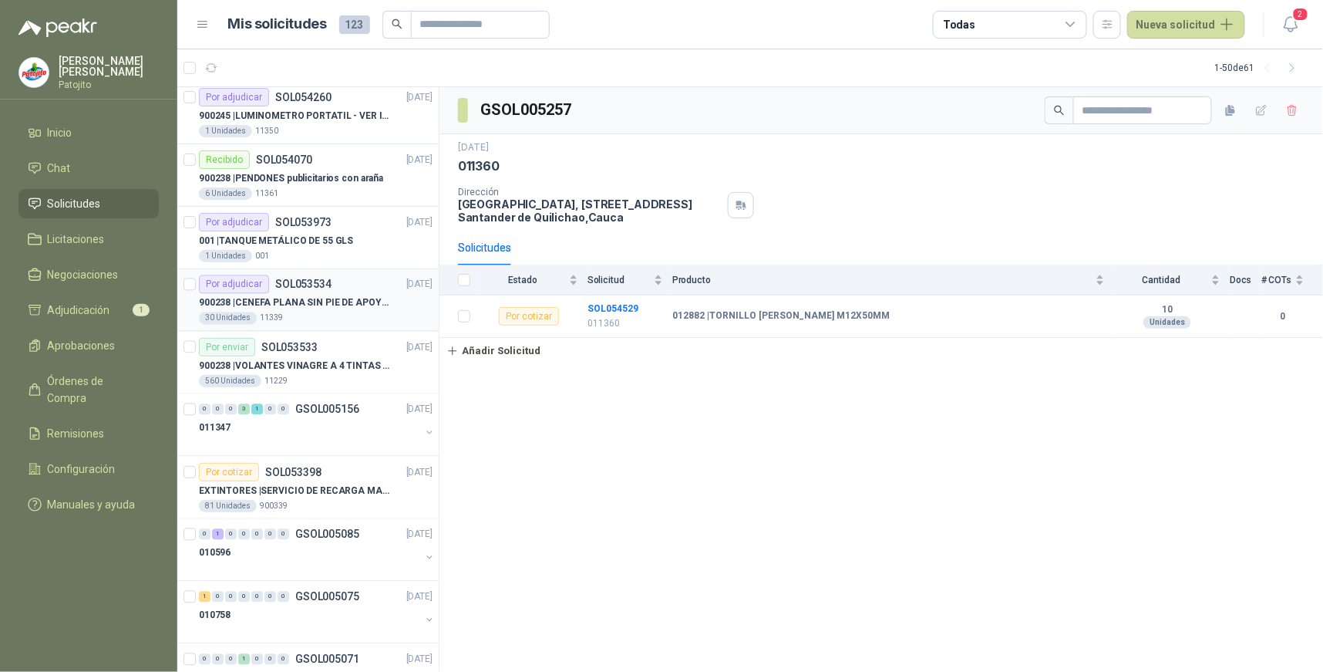
scroll to position [1028, 0]
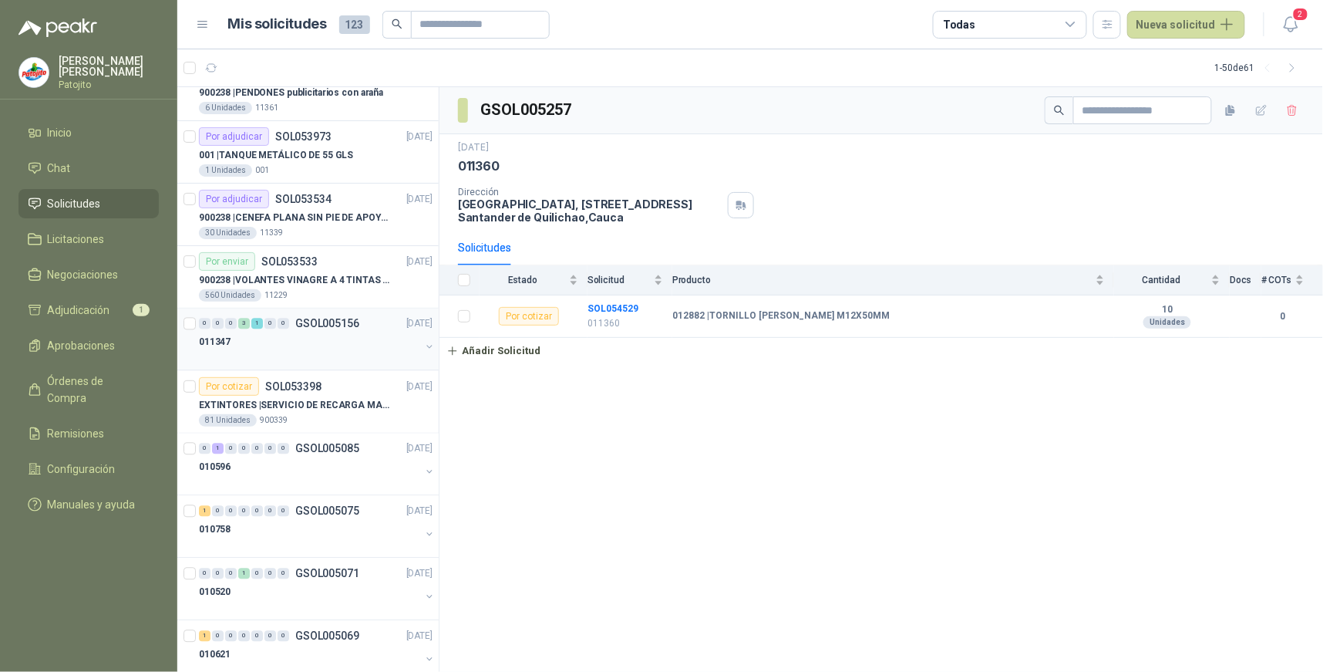
click at [244, 321] on div "3" at bounding box center [244, 323] width 12 height 11
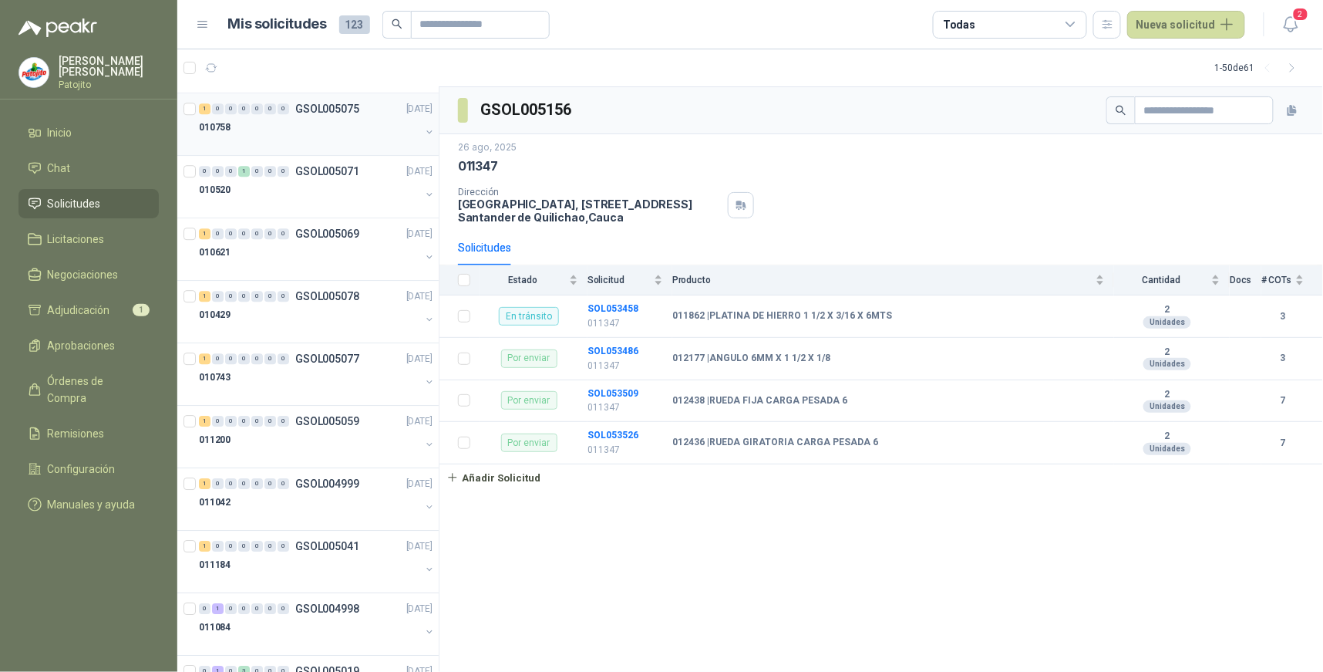
scroll to position [1456, 0]
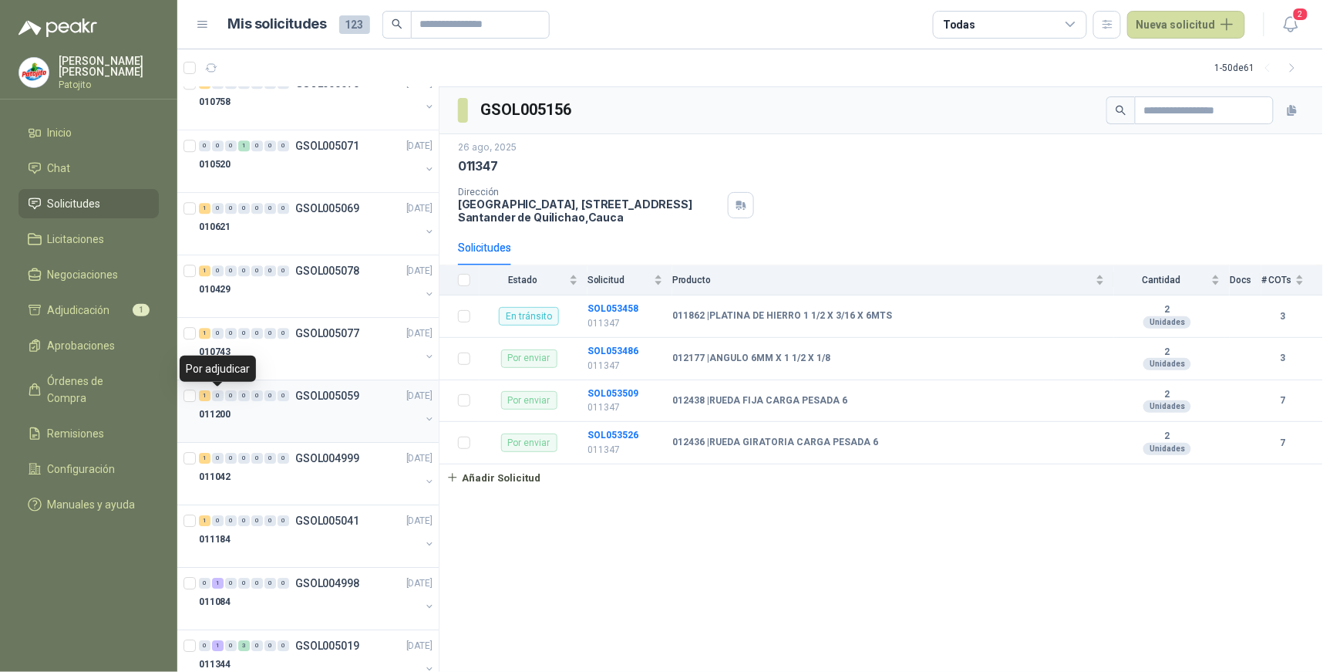
click at [212, 396] on div "0" at bounding box center [218, 395] width 12 height 11
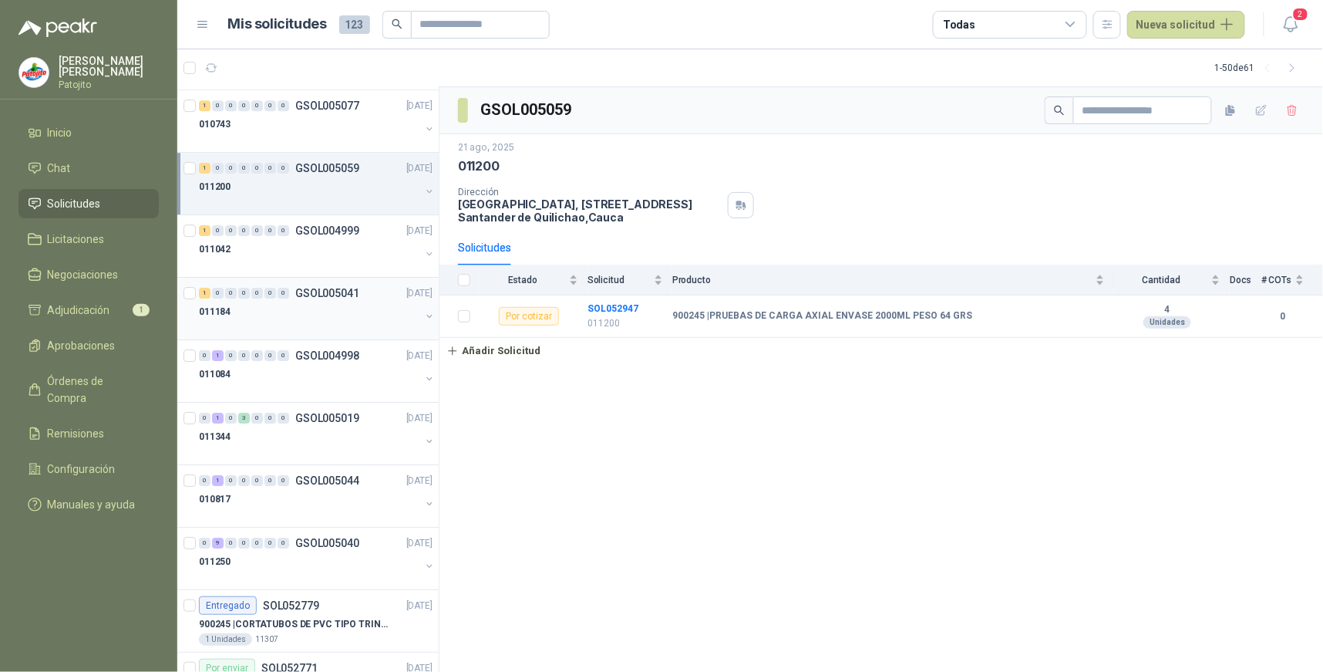
scroll to position [1713, 0]
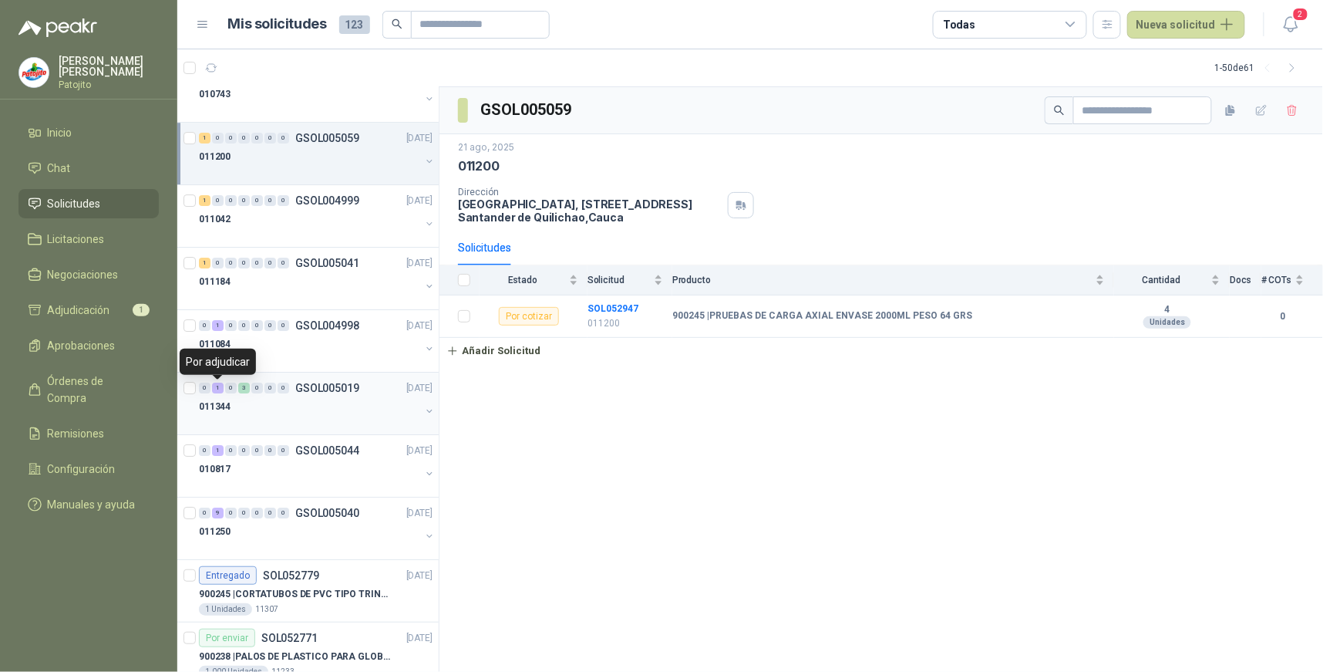
click at [221, 389] on div "1" at bounding box center [218, 387] width 12 height 11
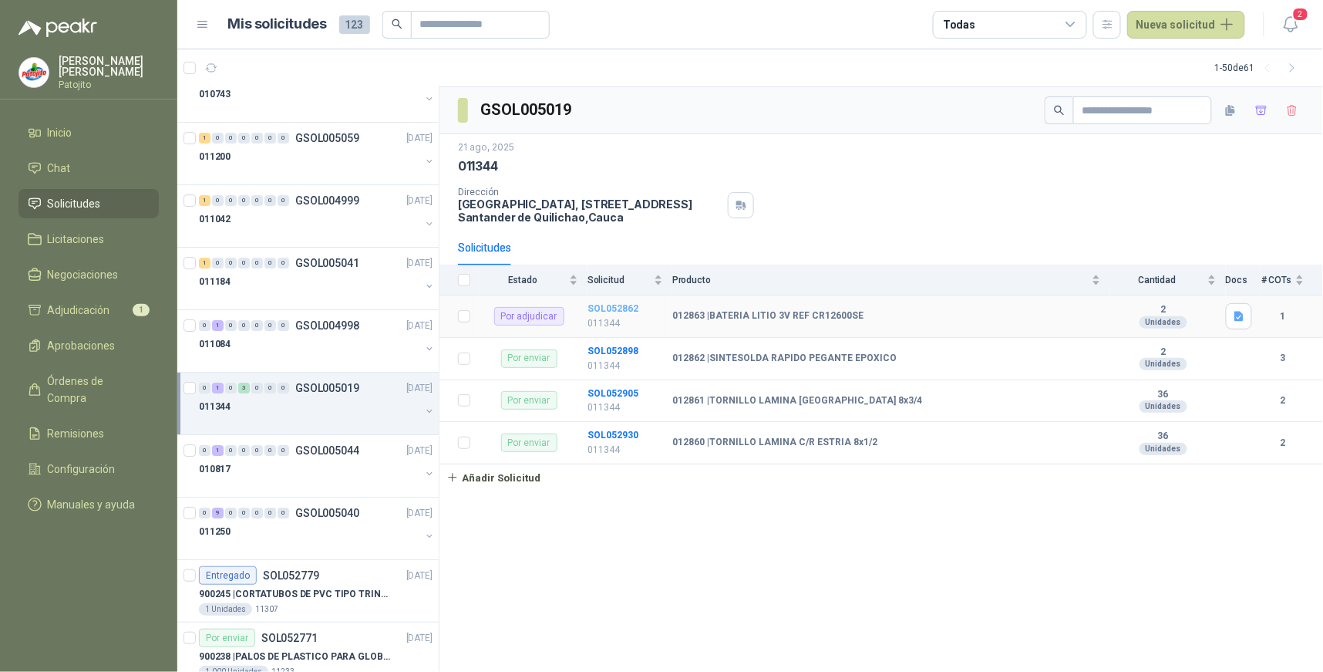
click at [627, 306] on b "SOL052862" at bounding box center [613, 308] width 51 height 11
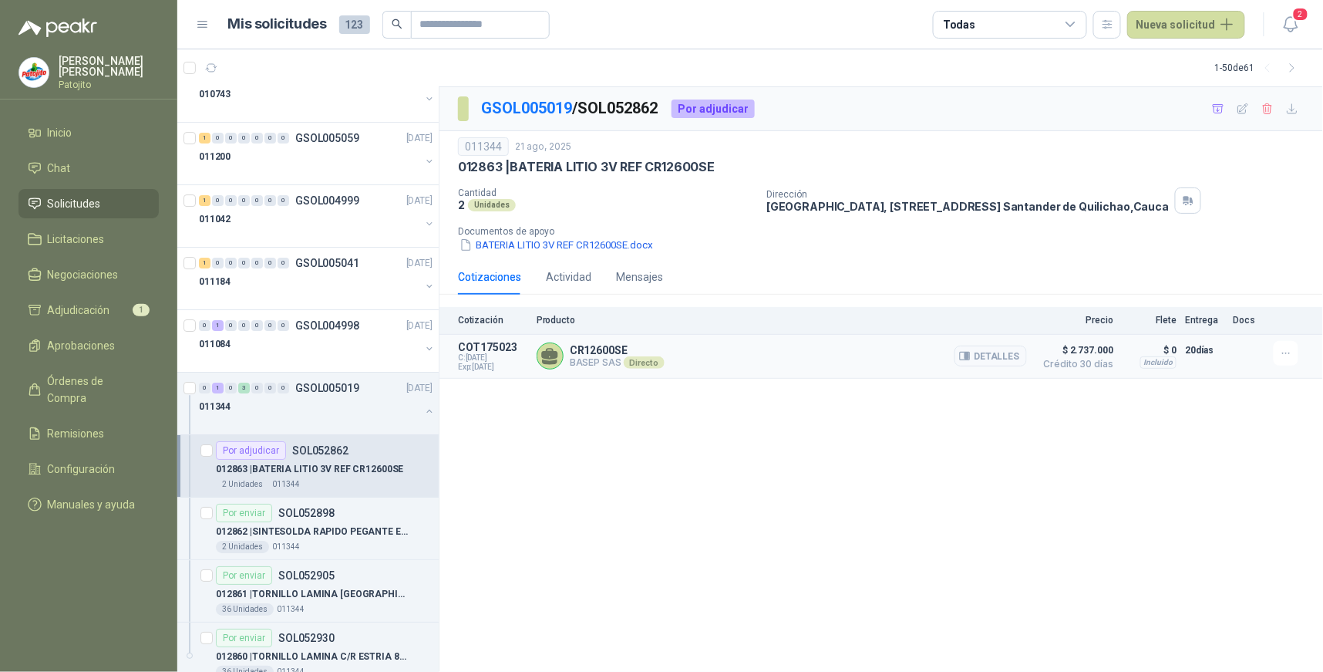
drag, startPoint x: 1011, startPoint y: 352, endPoint x: 1047, endPoint y: 350, distance: 36.3
click at [1012, 357] on button "Detalles" at bounding box center [991, 355] width 72 height 21
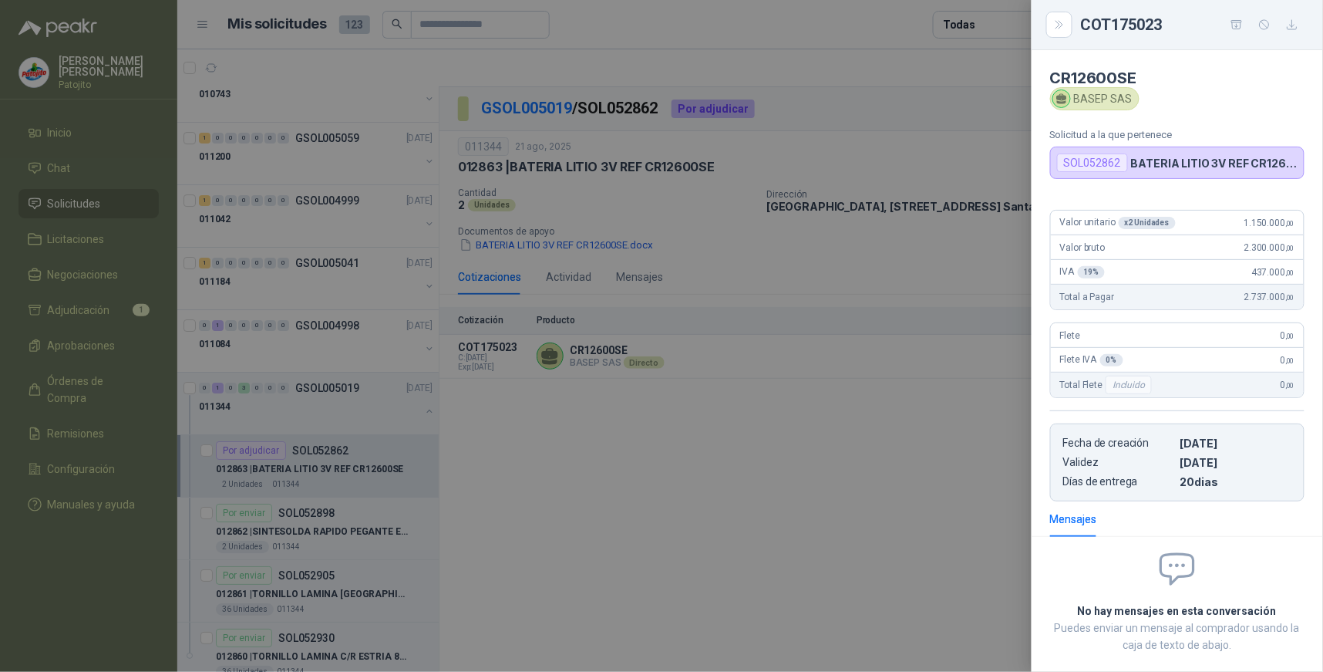
scroll to position [79, 0]
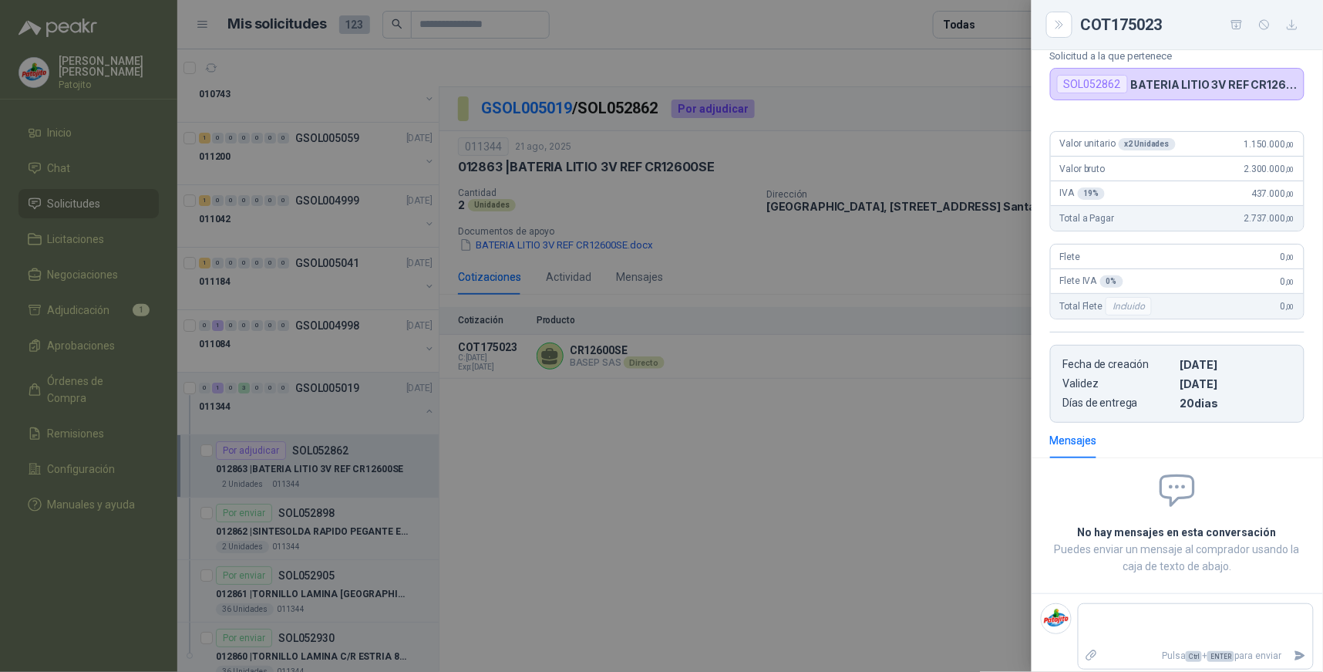
click at [902, 372] on div at bounding box center [661, 336] width 1323 height 672
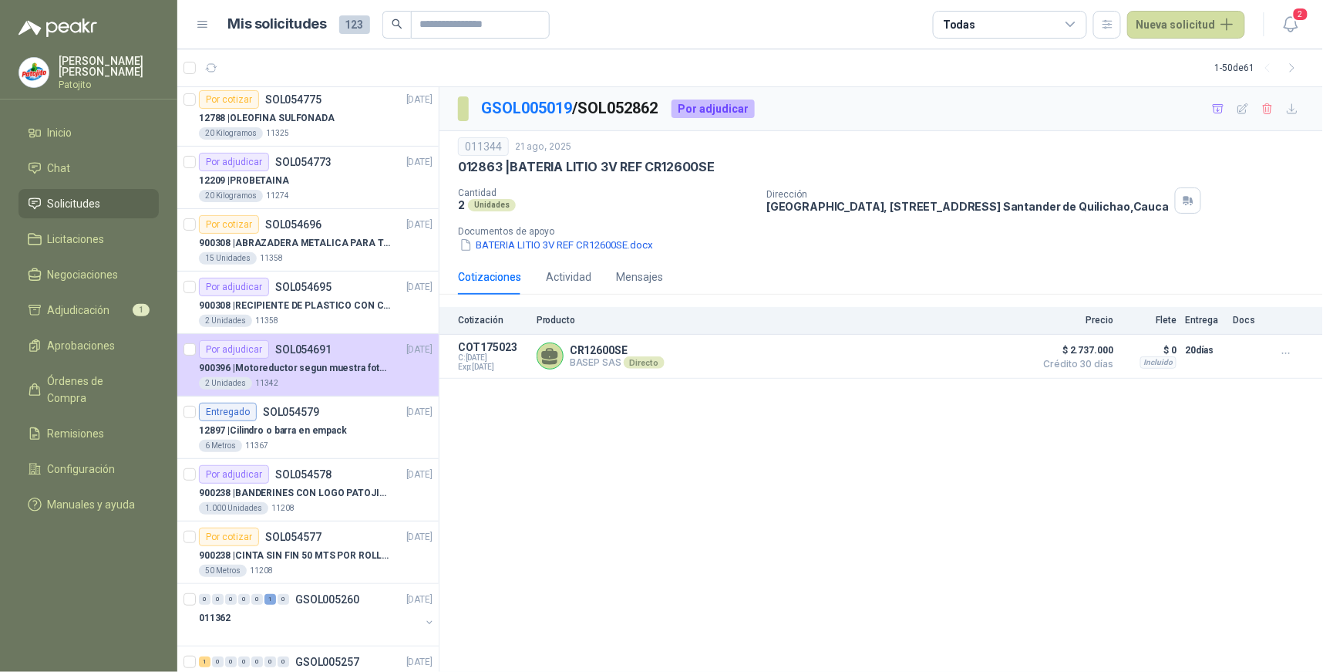
scroll to position [0, 0]
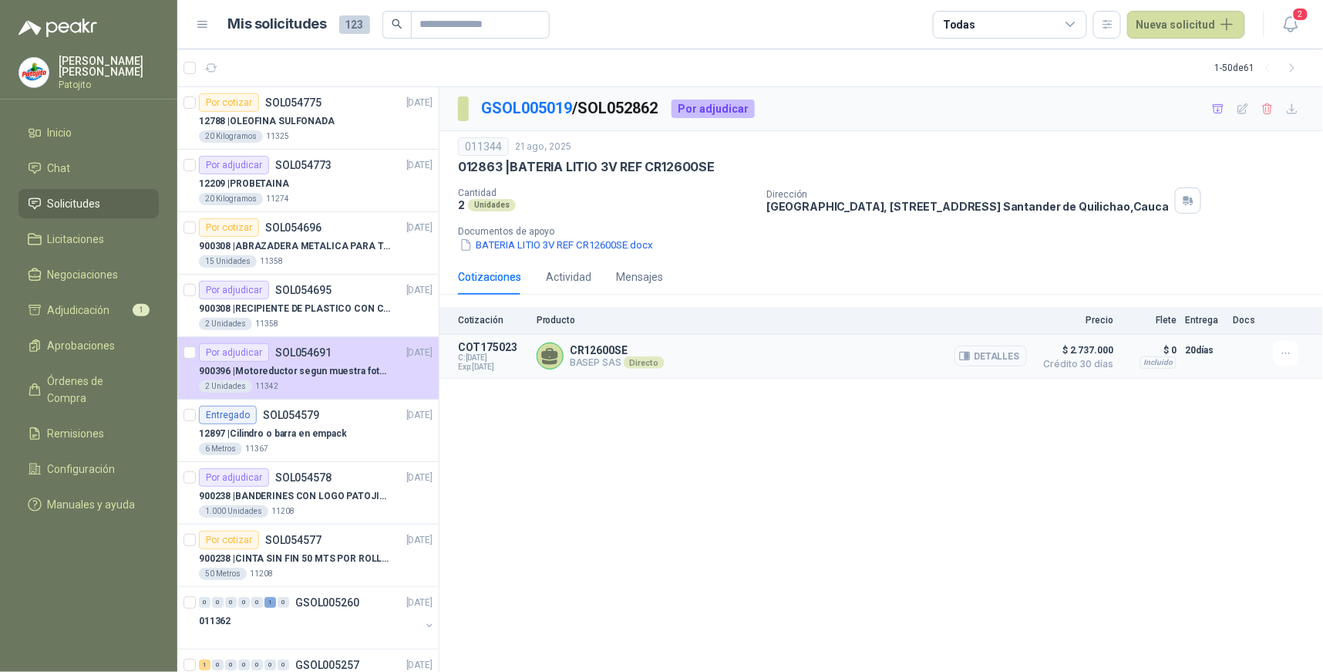
click at [996, 352] on button "Detalles" at bounding box center [991, 355] width 72 height 21
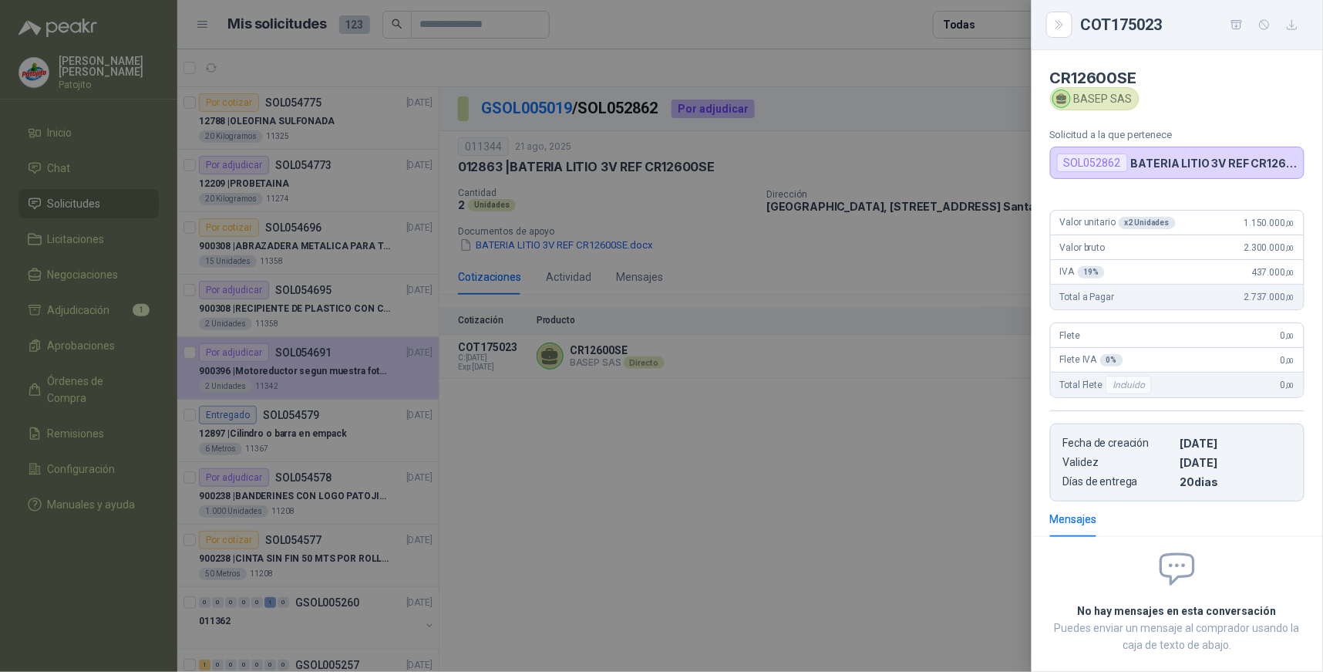
click at [784, 523] on div at bounding box center [661, 336] width 1323 height 672
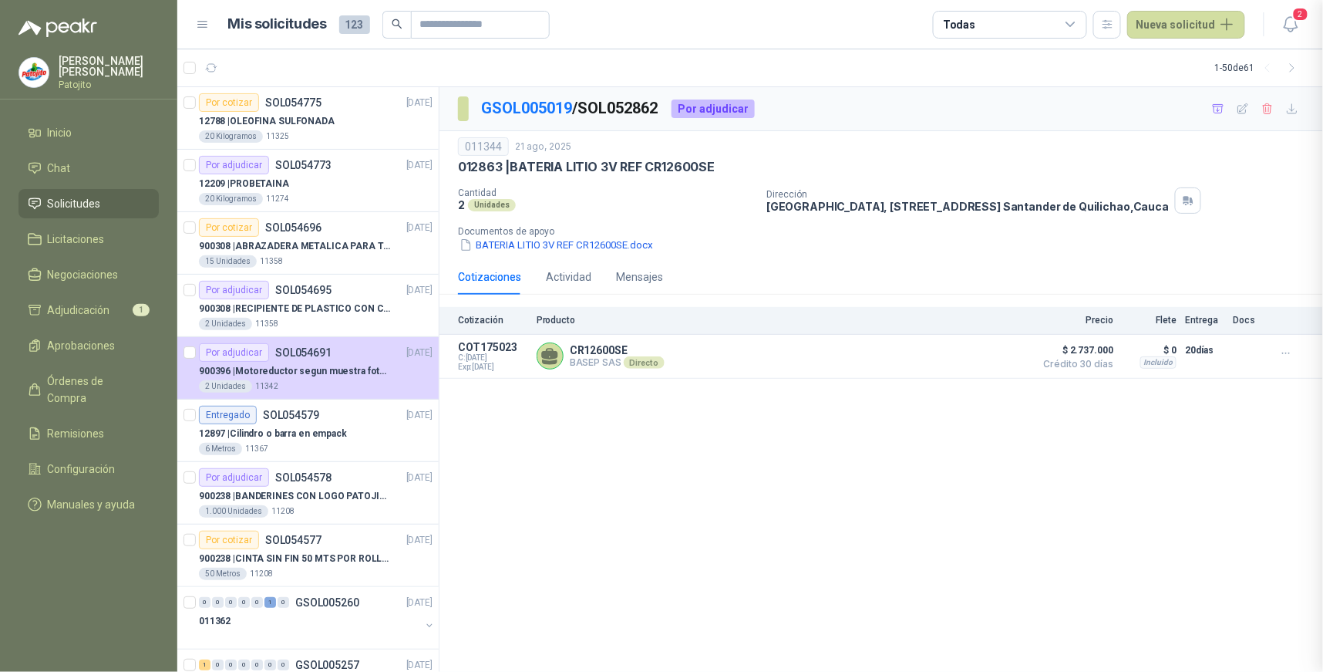
scroll to position [86, 0]
click at [581, 244] on button "BATERIA LITIO 3V REF CR12600SE.docx" at bounding box center [556, 245] width 197 height 16
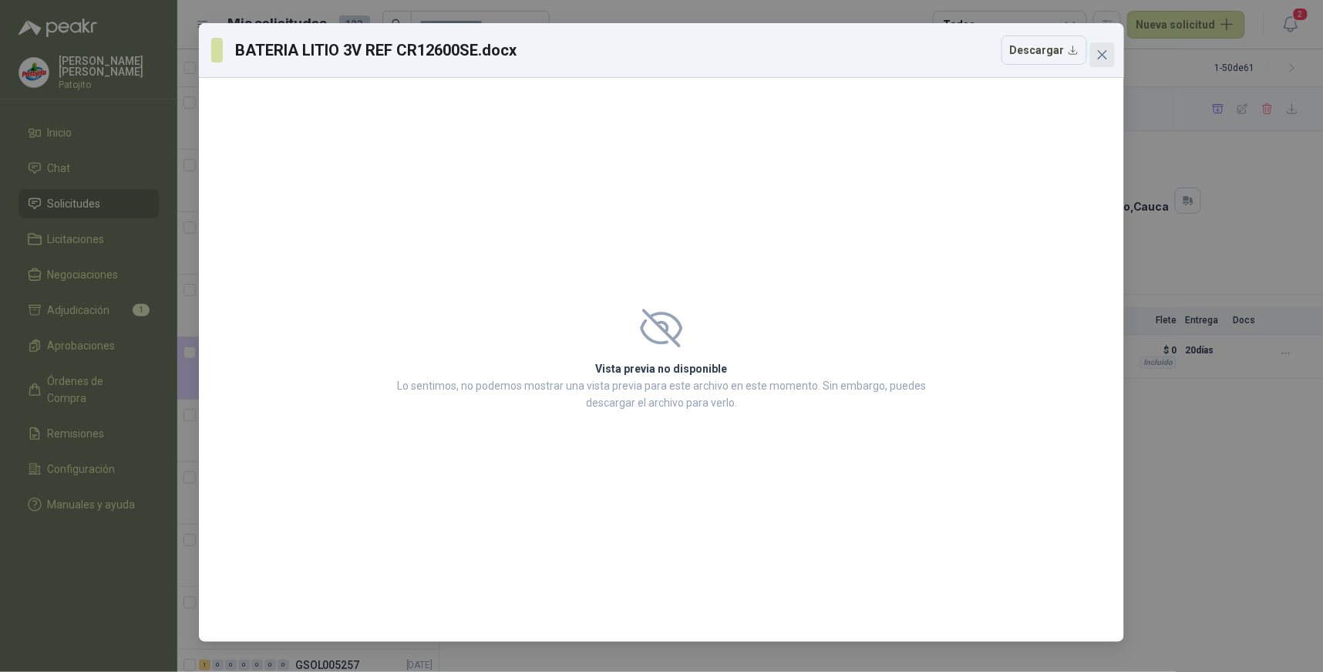
click at [1103, 49] on icon "close" at bounding box center [1103, 55] width 12 height 12
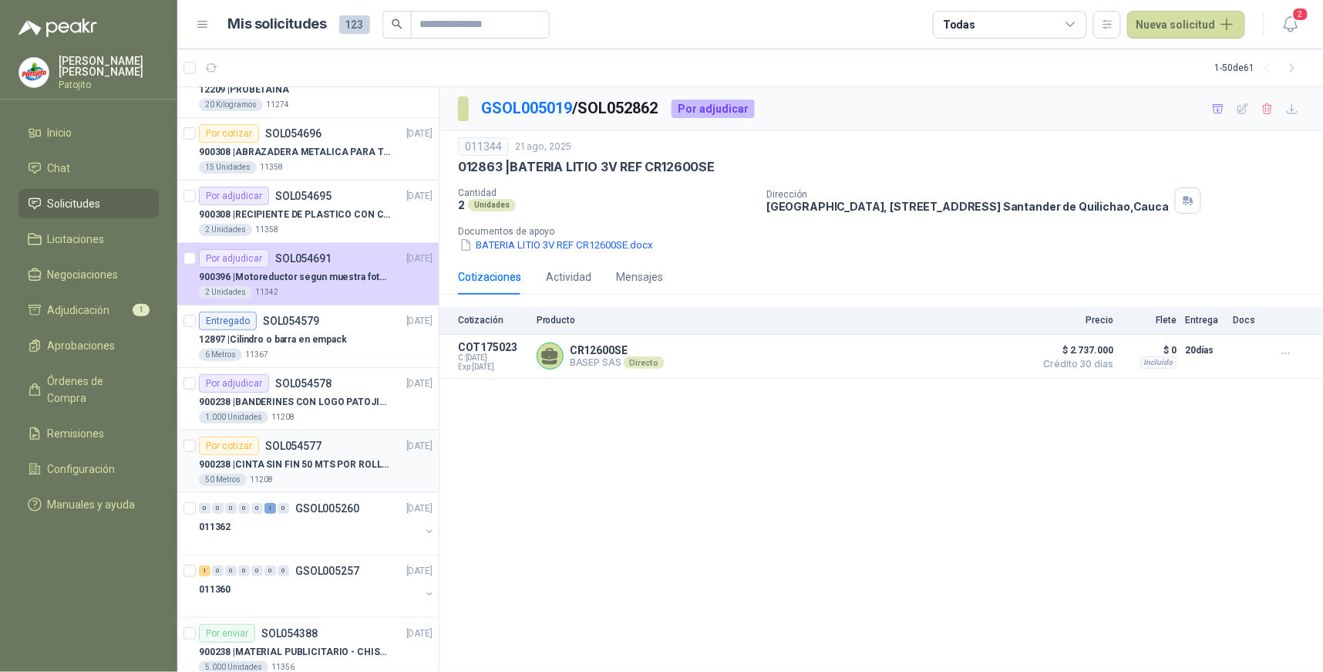
scroll to position [0, 0]
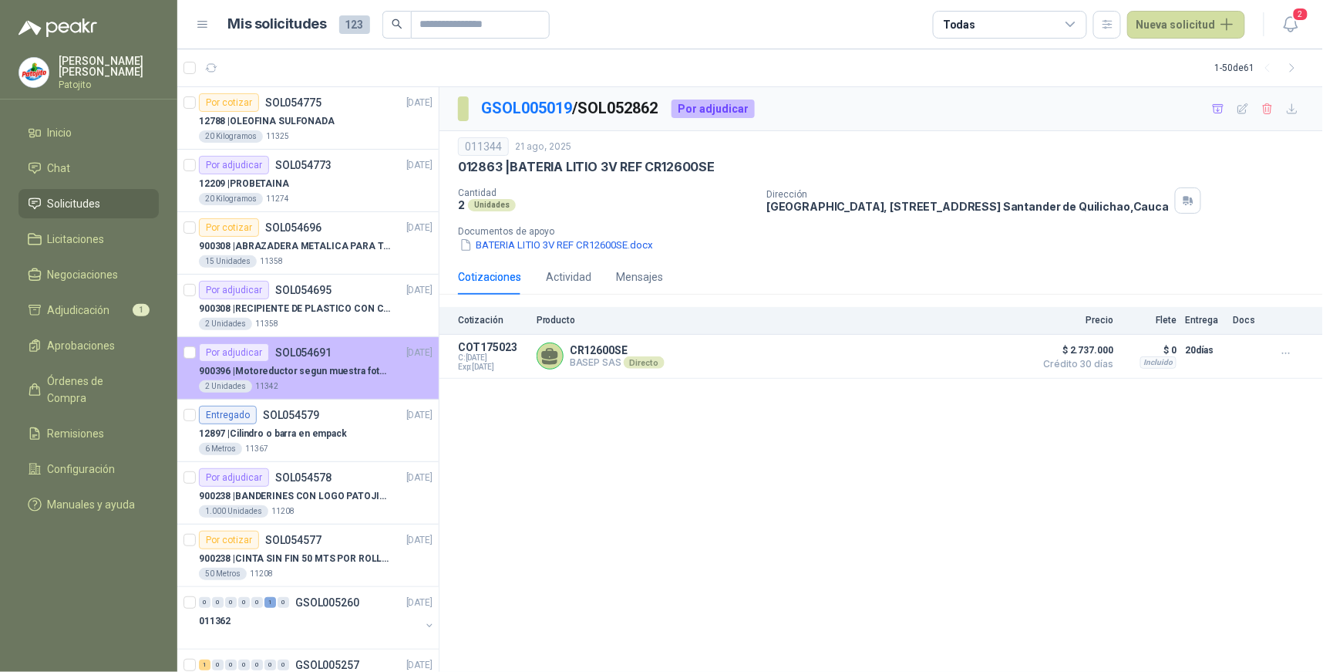
drag, startPoint x: 349, startPoint y: 370, endPoint x: 366, endPoint y: 381, distance: 19.5
click at [349, 370] on p "900396 | Motoreductor segun muestra fotográfica" at bounding box center [295, 371] width 192 height 15
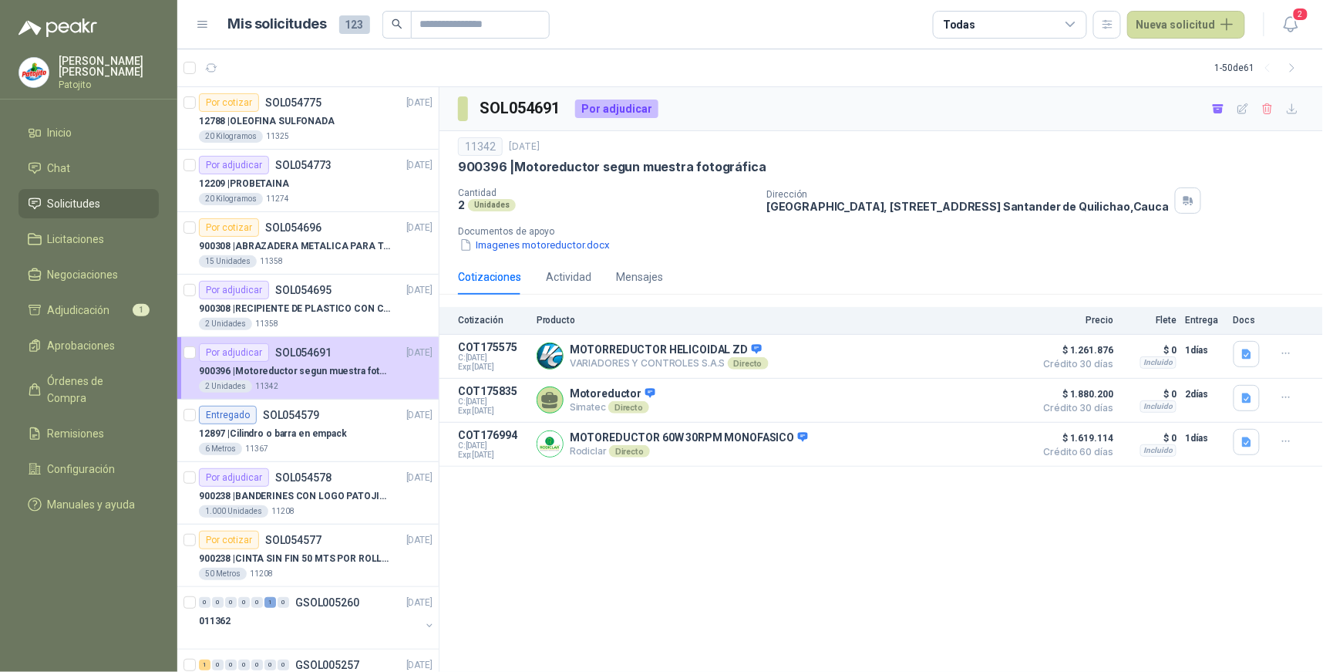
drag, startPoint x: 1078, startPoint y: 24, endPoint x: 1077, endPoint y: 35, distance: 11.6
click at [1075, 24] on icon at bounding box center [1070, 24] width 8 height 4
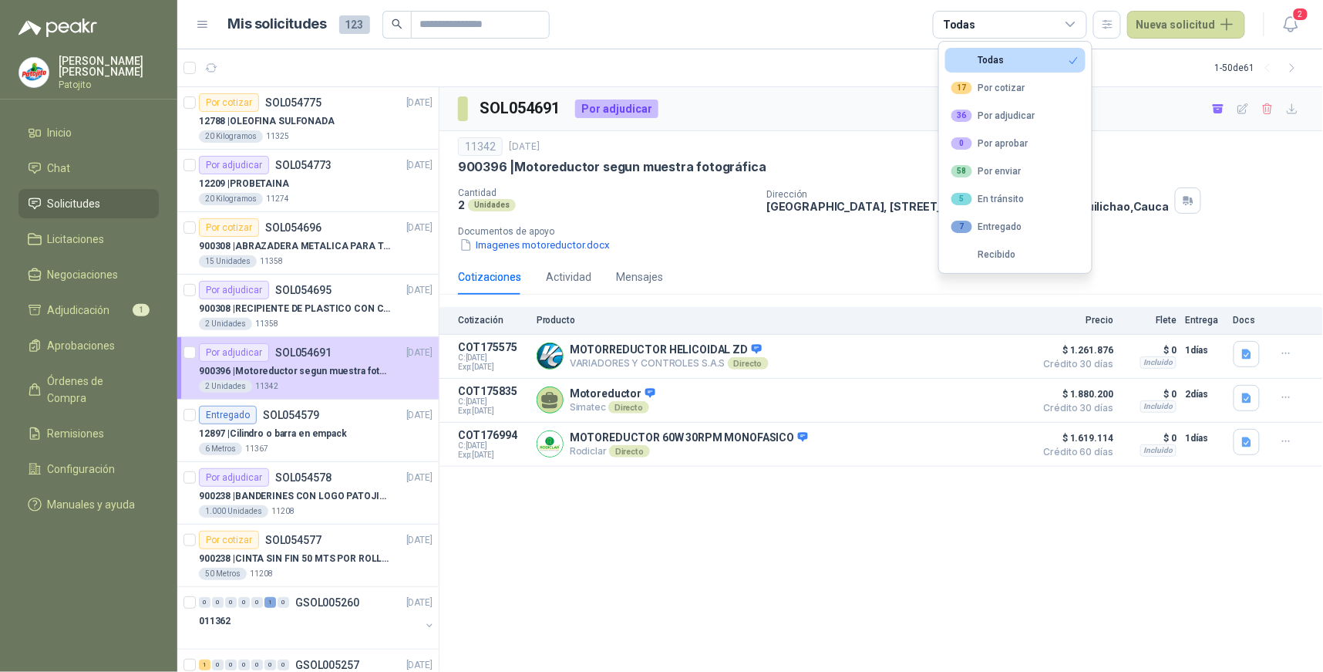
drag, startPoint x: 1019, startPoint y: 88, endPoint x: 849, endPoint y: 172, distance: 189.3
click at [1019, 90] on div "17 Por cotizar" at bounding box center [989, 88] width 74 height 12
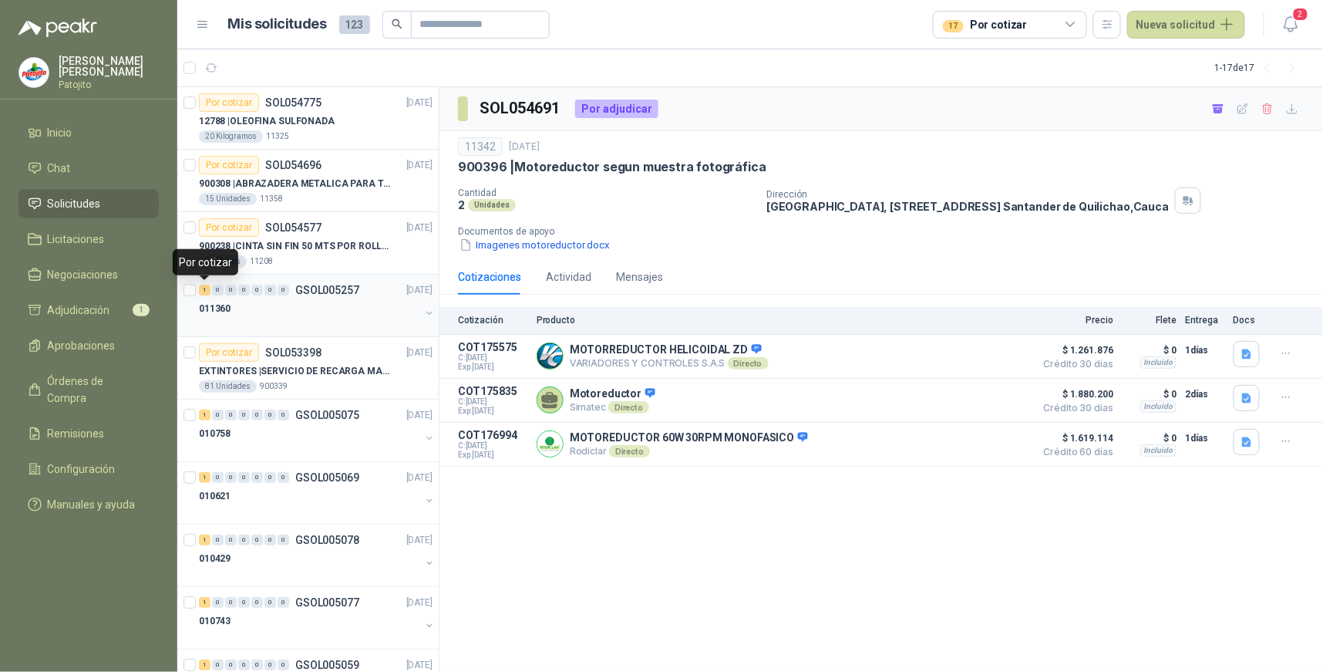
click at [204, 285] on div "1" at bounding box center [205, 290] width 12 height 11
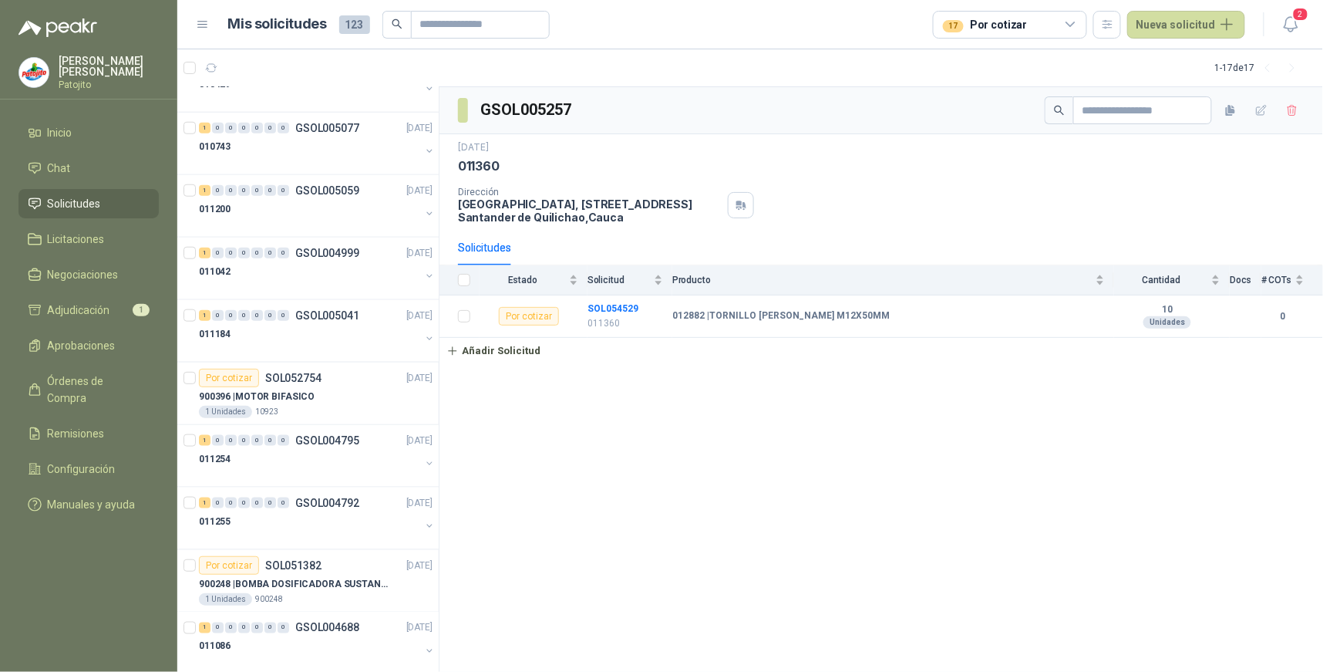
scroll to position [498, 0]
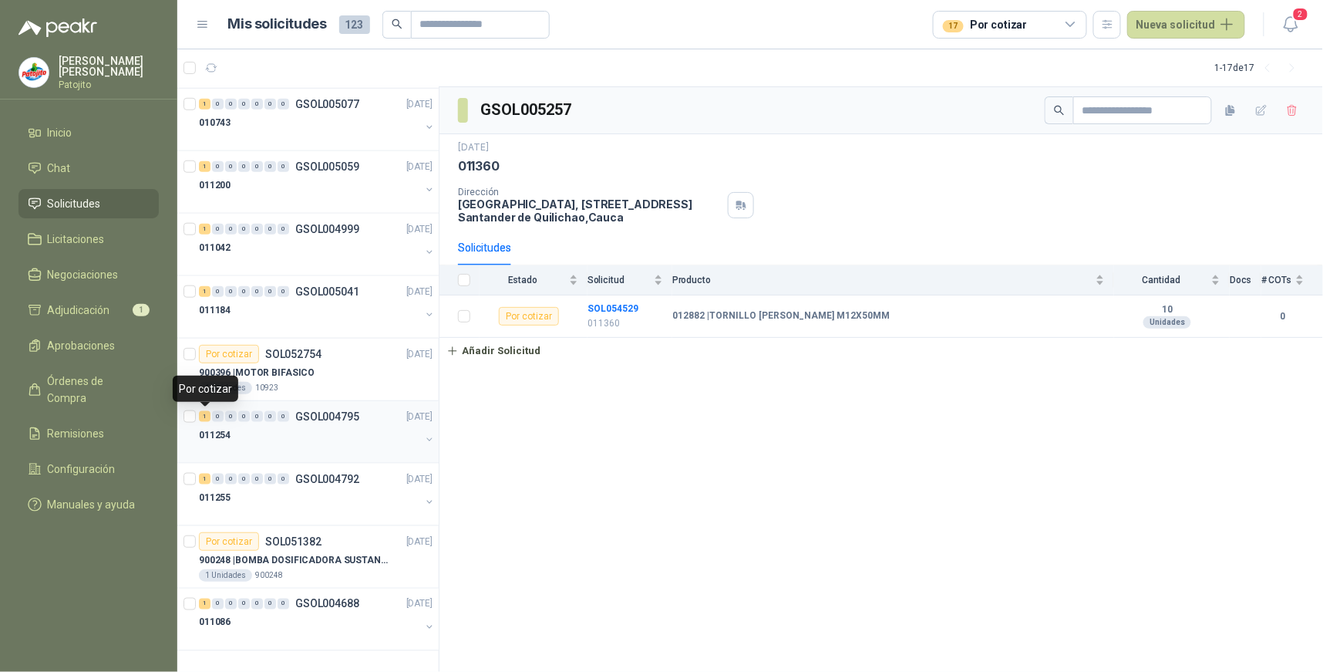
click at [204, 418] on div "1" at bounding box center [205, 416] width 12 height 11
click at [208, 479] on div "1" at bounding box center [205, 478] width 12 height 11
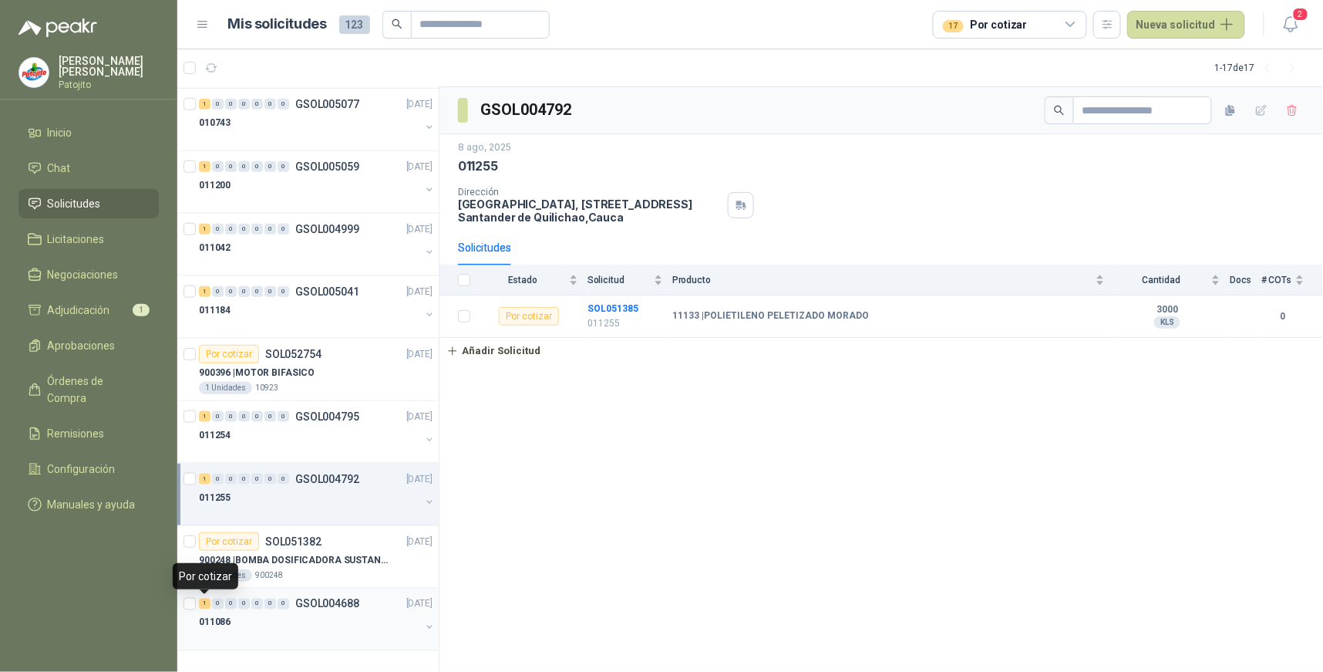
click at [201, 601] on div "1" at bounding box center [205, 603] width 12 height 11
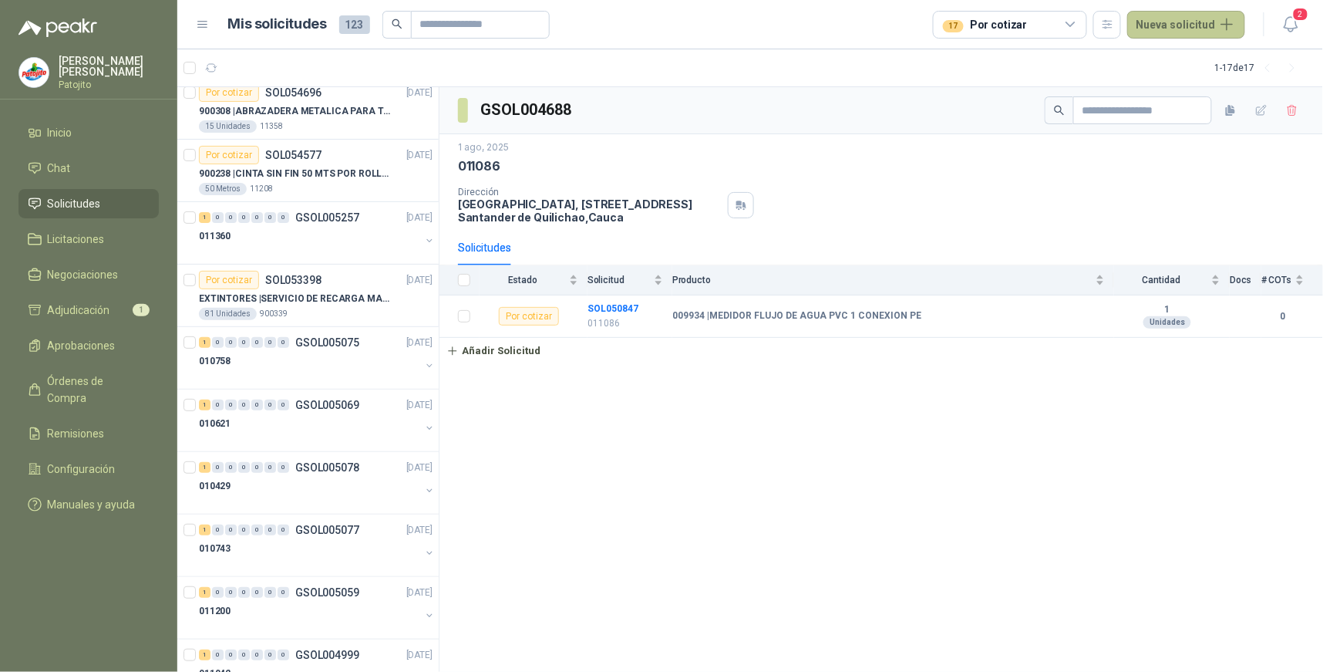
scroll to position [70, 0]
drag, startPoint x: 1073, startPoint y: 26, endPoint x: 1073, endPoint y: 35, distance: 8.5
click at [1073, 27] on icon at bounding box center [1071, 25] width 14 height 14
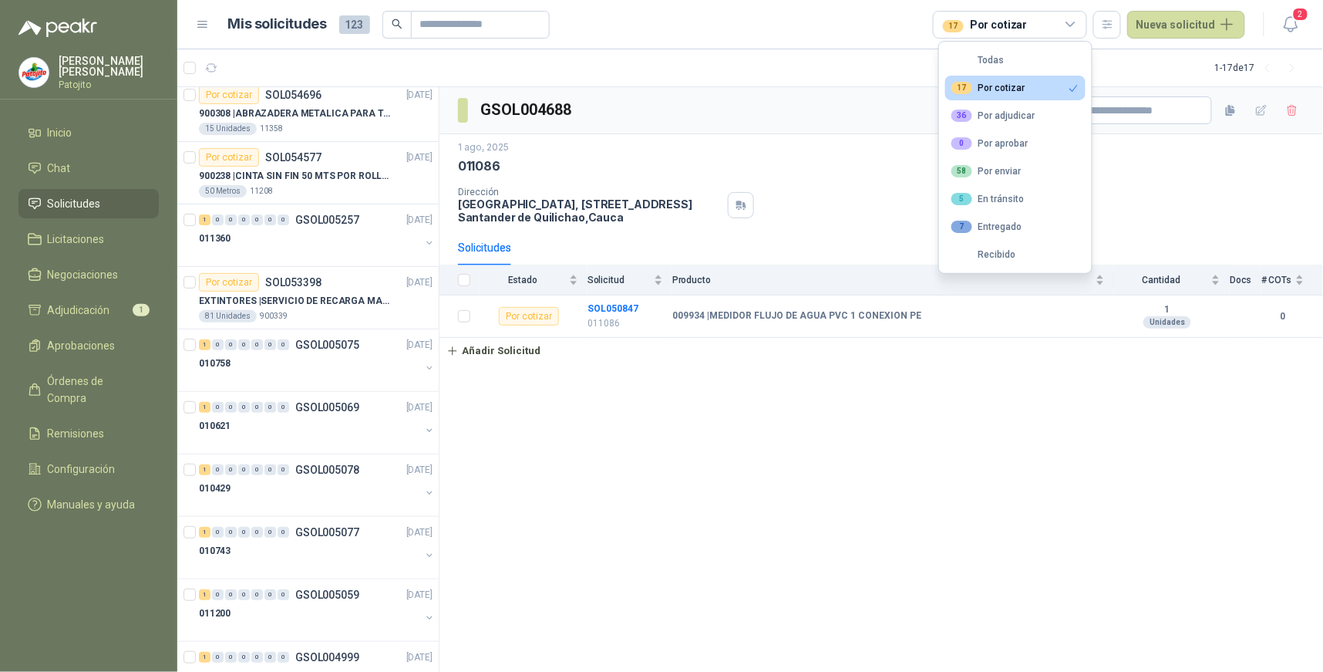
click at [1023, 83] on button "17 Por cotizar" at bounding box center [1015, 88] width 140 height 25
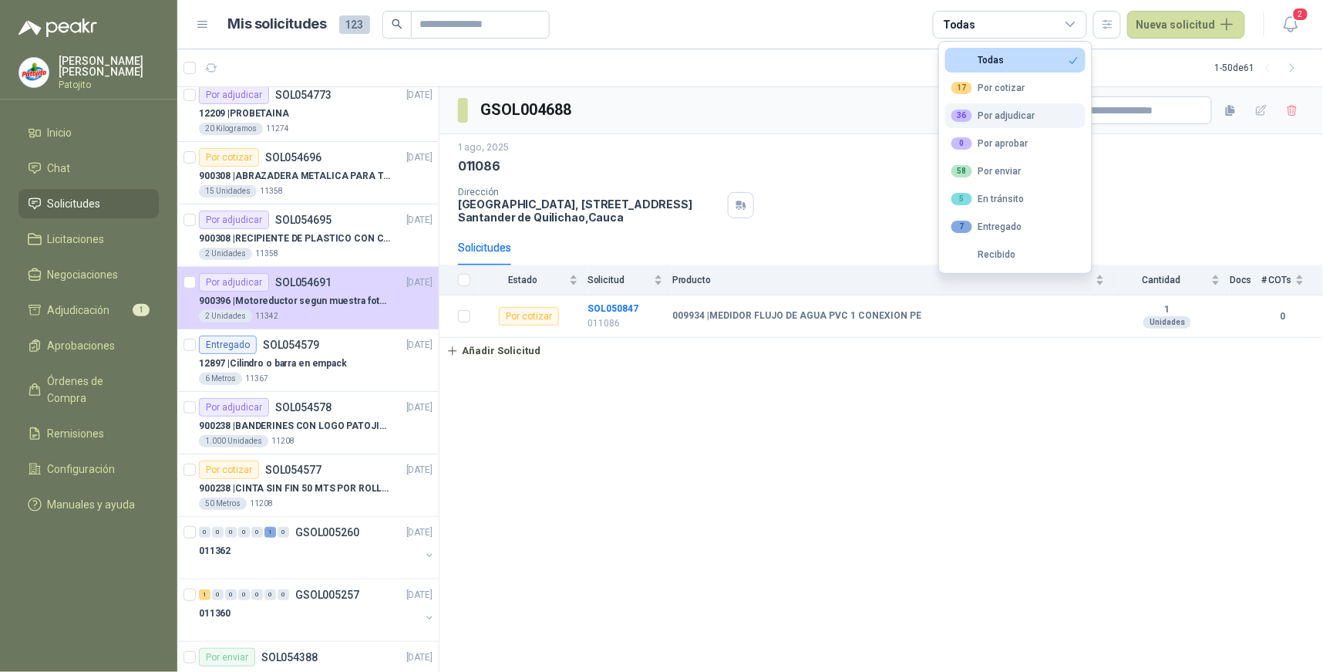
scroll to position [133, 0]
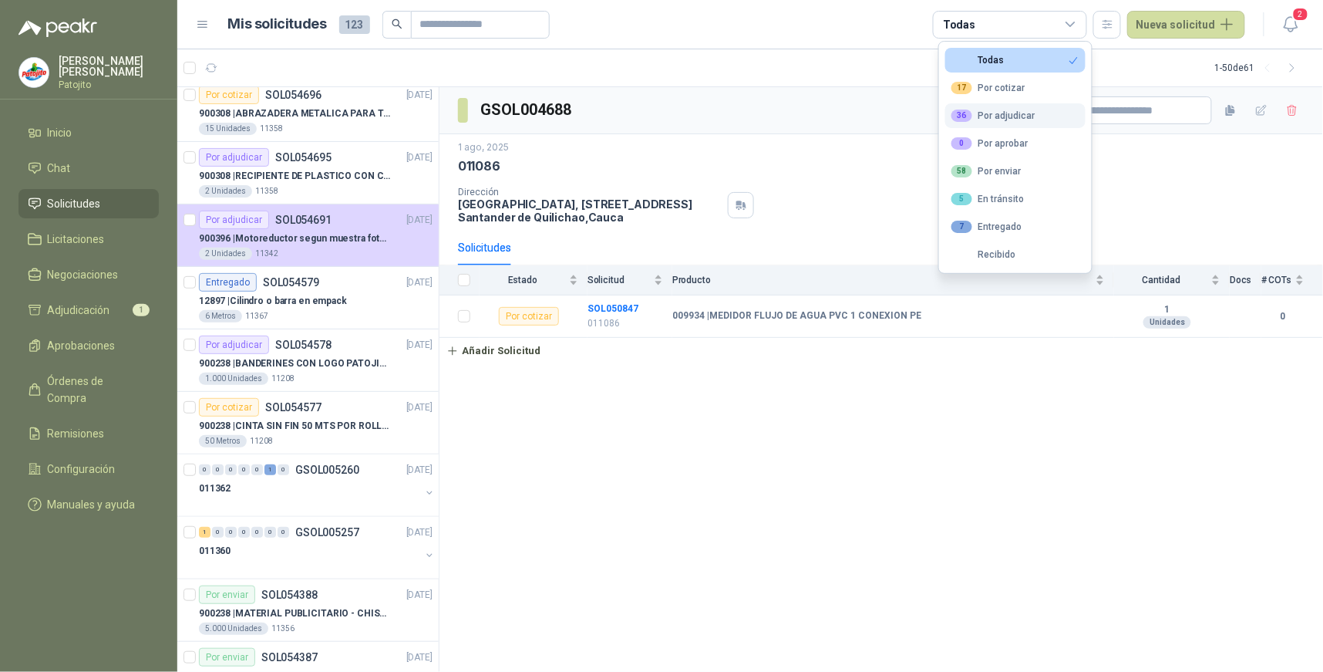
click at [1008, 113] on div "36 Por adjudicar" at bounding box center [994, 115] width 84 height 12
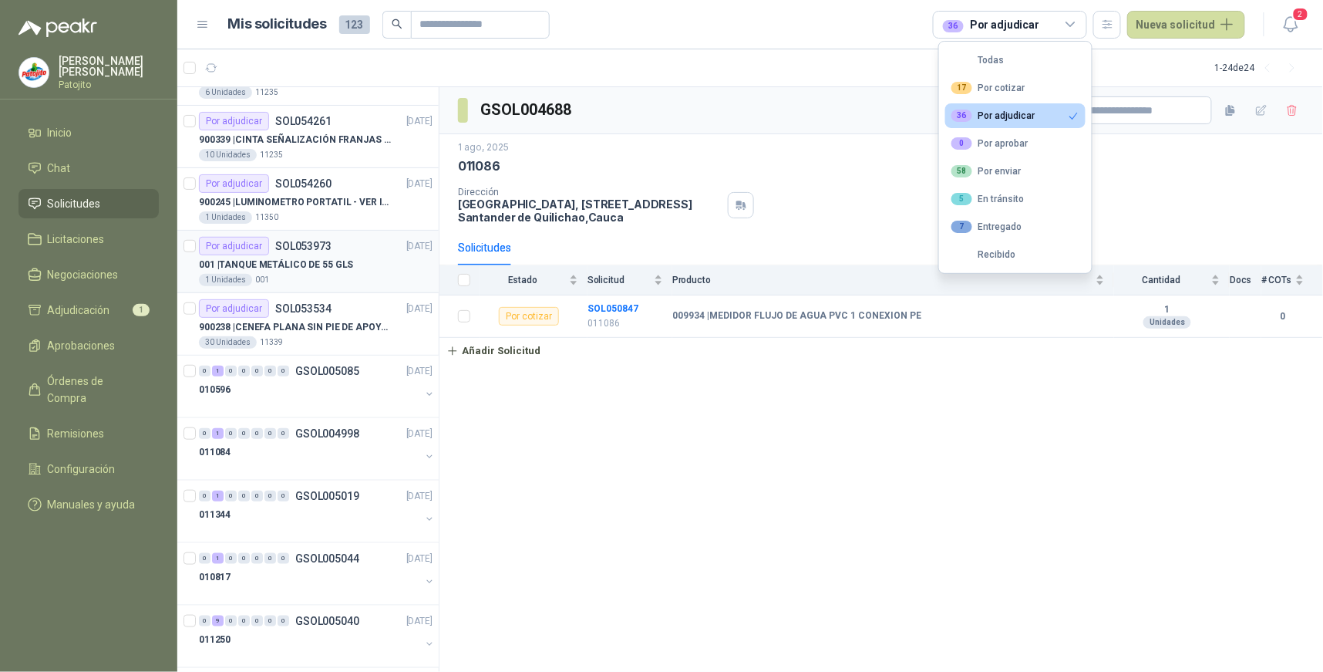
scroll to position [342, 0]
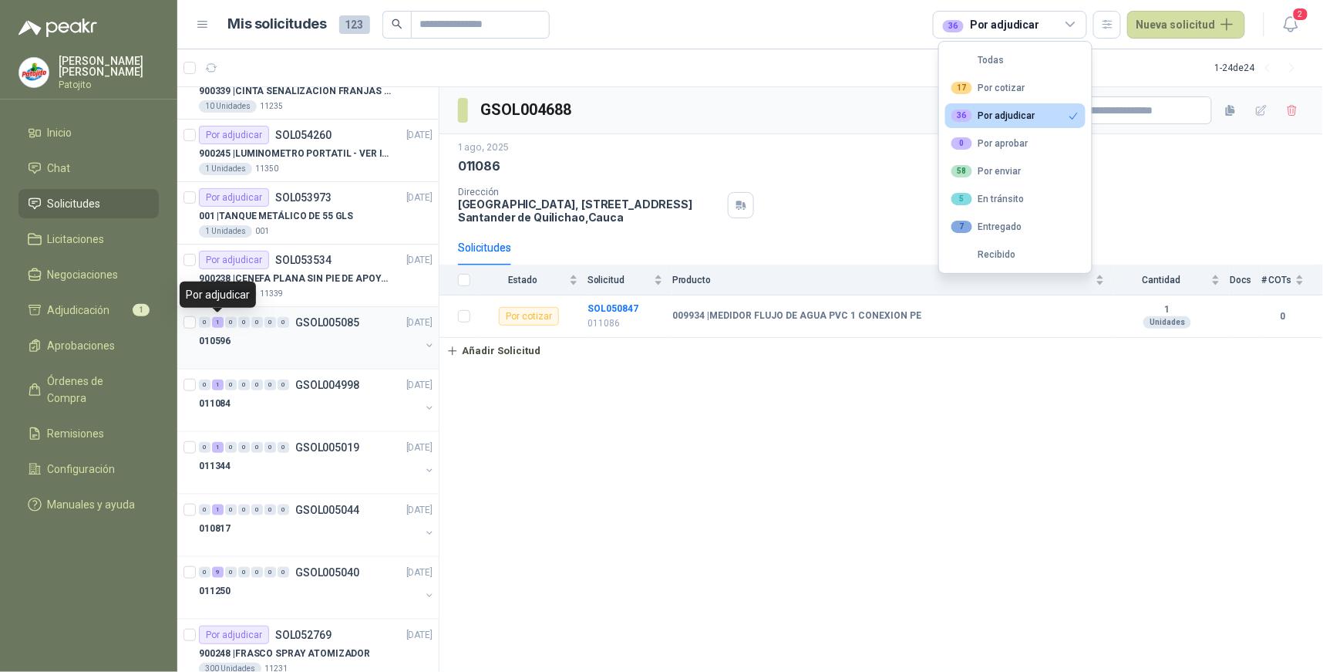
click at [218, 322] on div "1" at bounding box center [218, 322] width 12 height 11
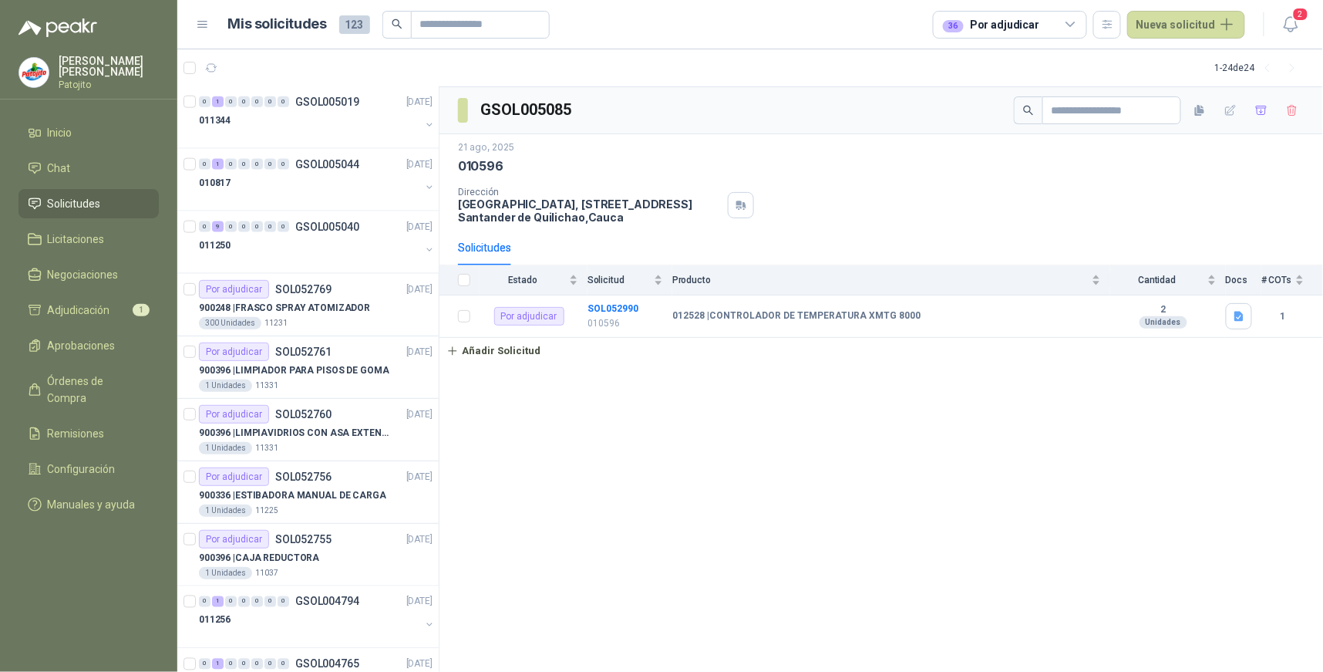
scroll to position [771, 0]
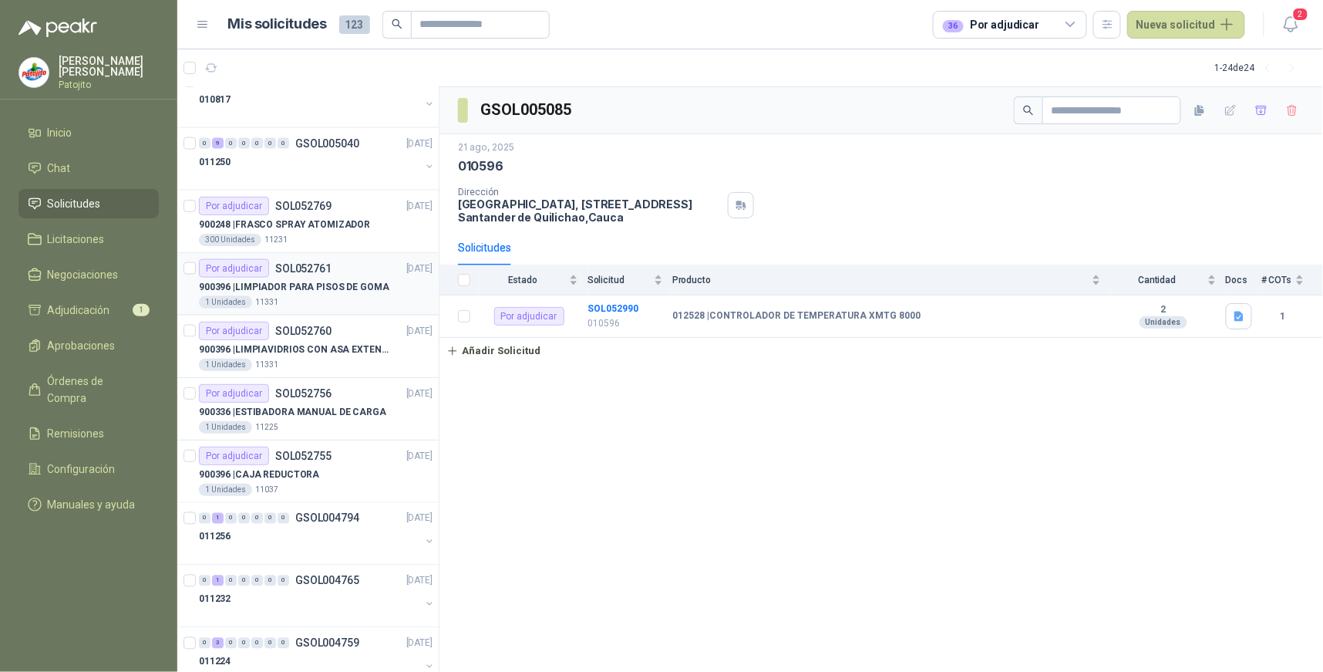
click at [353, 287] on p "900396 | LIMPIADOR PARA PISOS DE GOMA" at bounding box center [294, 287] width 190 height 15
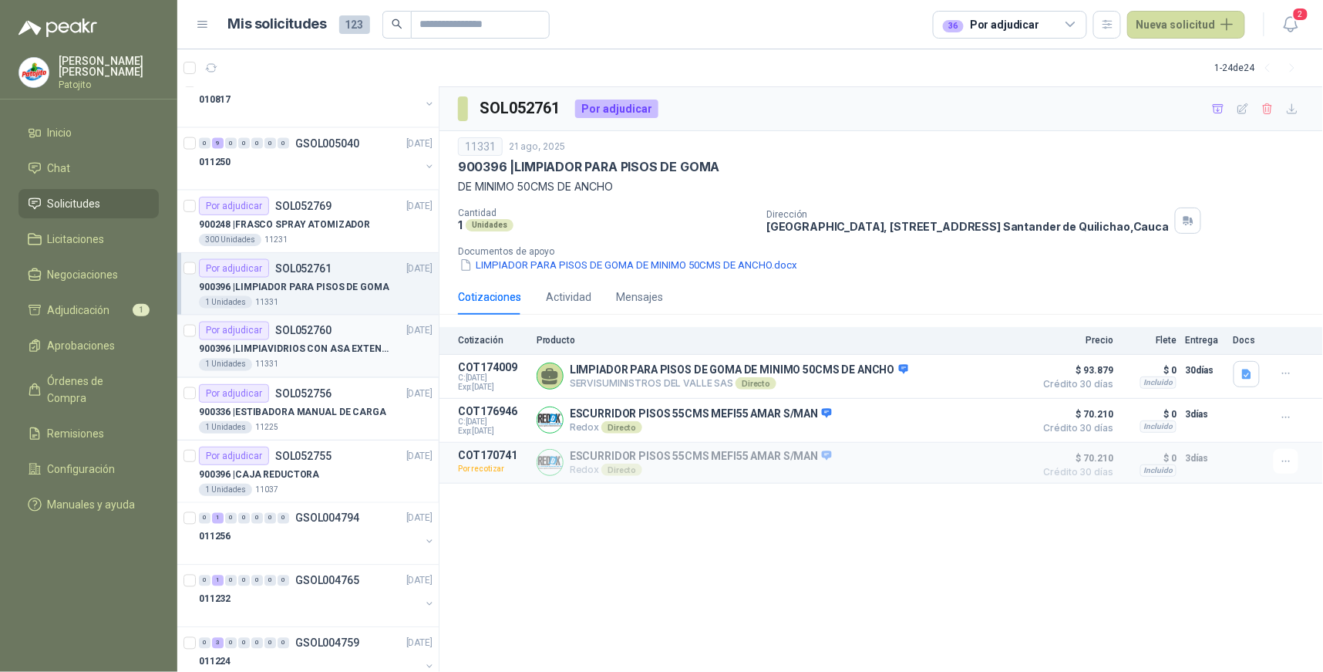
click at [335, 352] on p "900396 | LIMPIAVIDRIOS CON ASA EXTENSIBLE" at bounding box center [295, 349] width 192 height 15
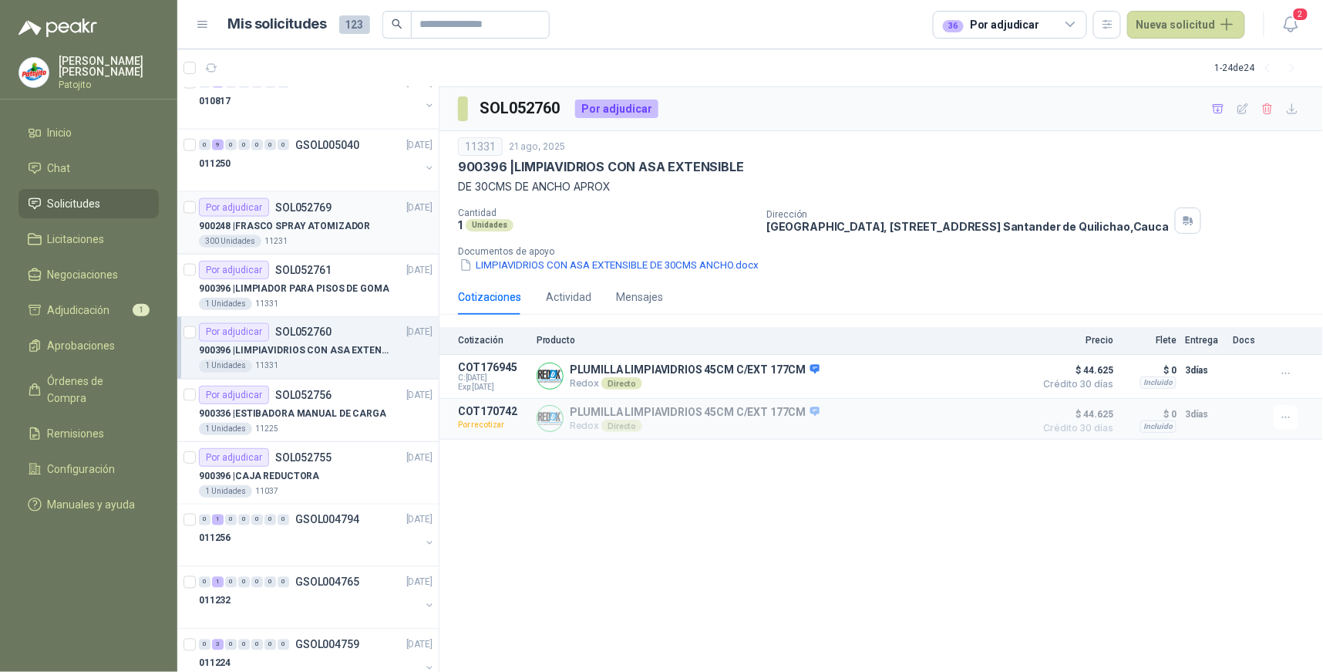
scroll to position [771, 0]
click at [362, 350] on p "900396 | LIMPIAVIDRIOS CON ASA EXTENSIBLE" at bounding box center [295, 349] width 192 height 15
drag, startPoint x: 136, startPoint y: 375, endPoint x: 140, endPoint y: 395, distance: 20.6
click at [136, 375] on span "Órdenes de Compra" at bounding box center [96, 389] width 96 height 34
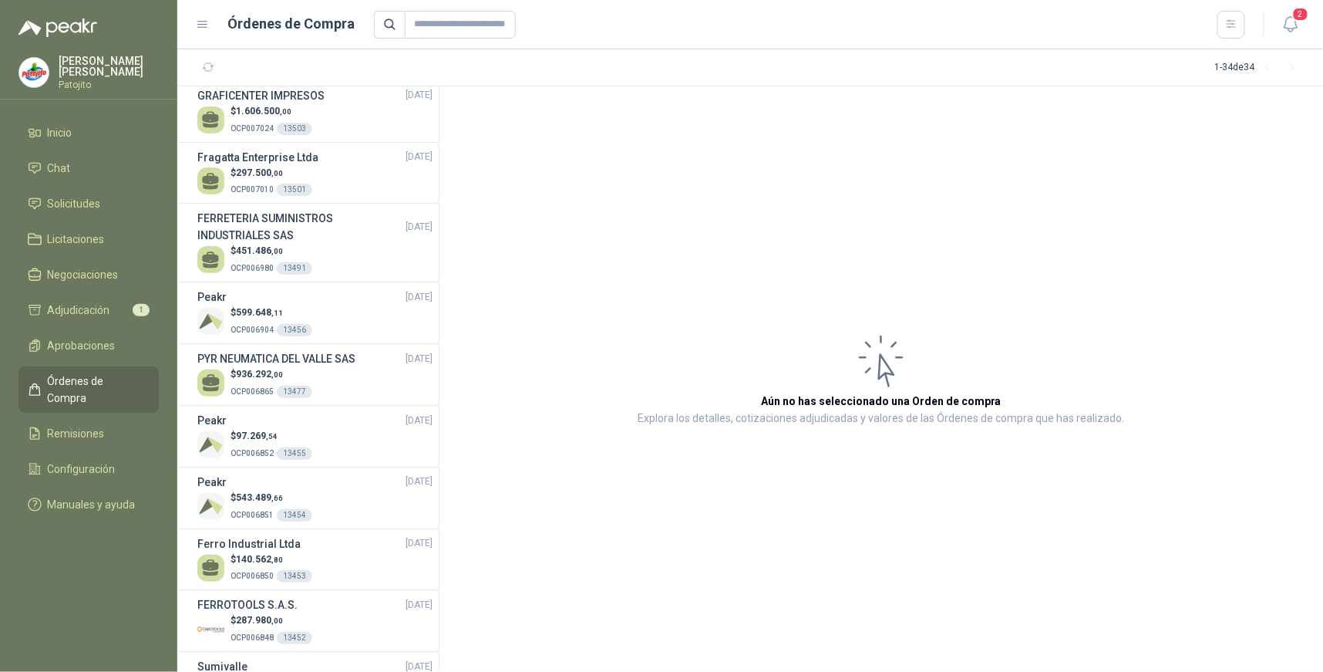
scroll to position [1370, 0]
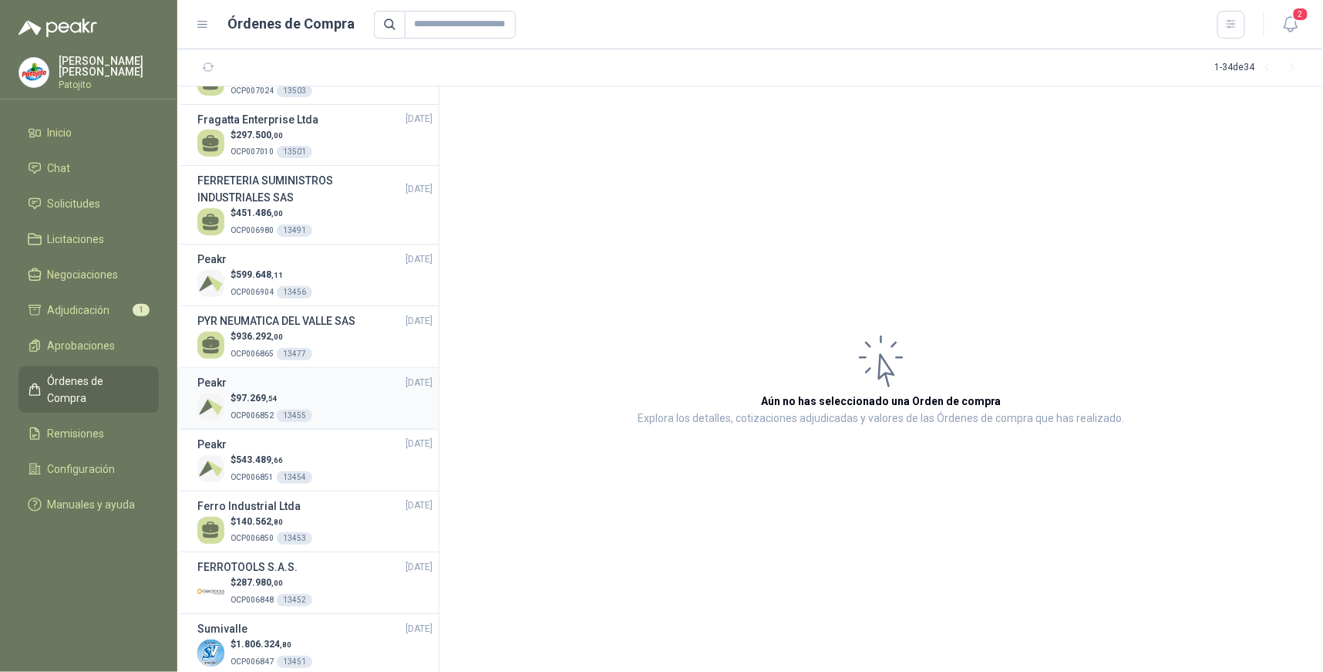
click at [321, 406] on div "$ 97.269 ,54 OCP006852 13455" at bounding box center [314, 407] width 235 height 32
